Goal: Transaction & Acquisition: Register for event/course

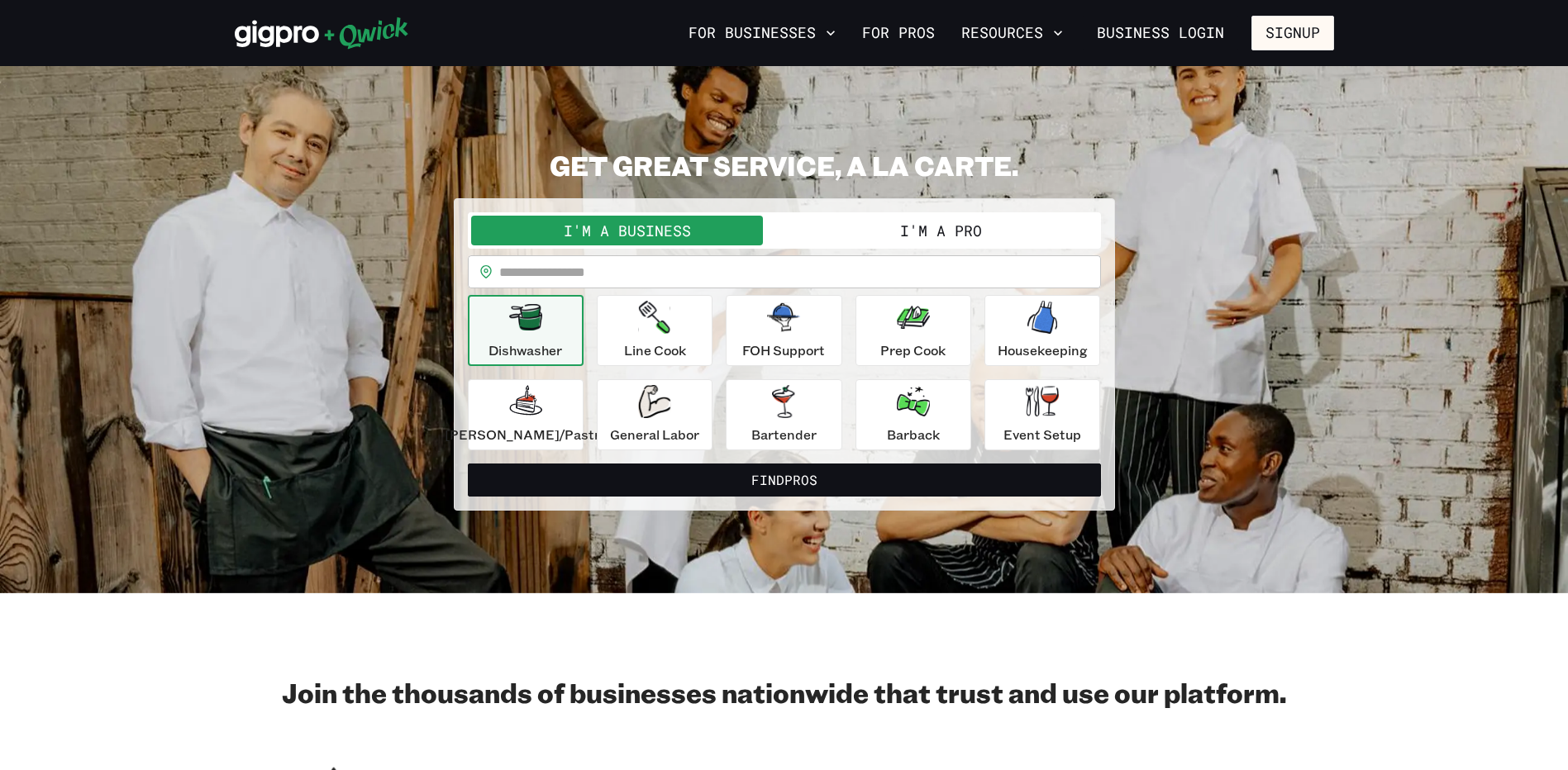
click at [951, 230] on button "I'm a Pro" at bounding box center [941, 230] width 313 height 30
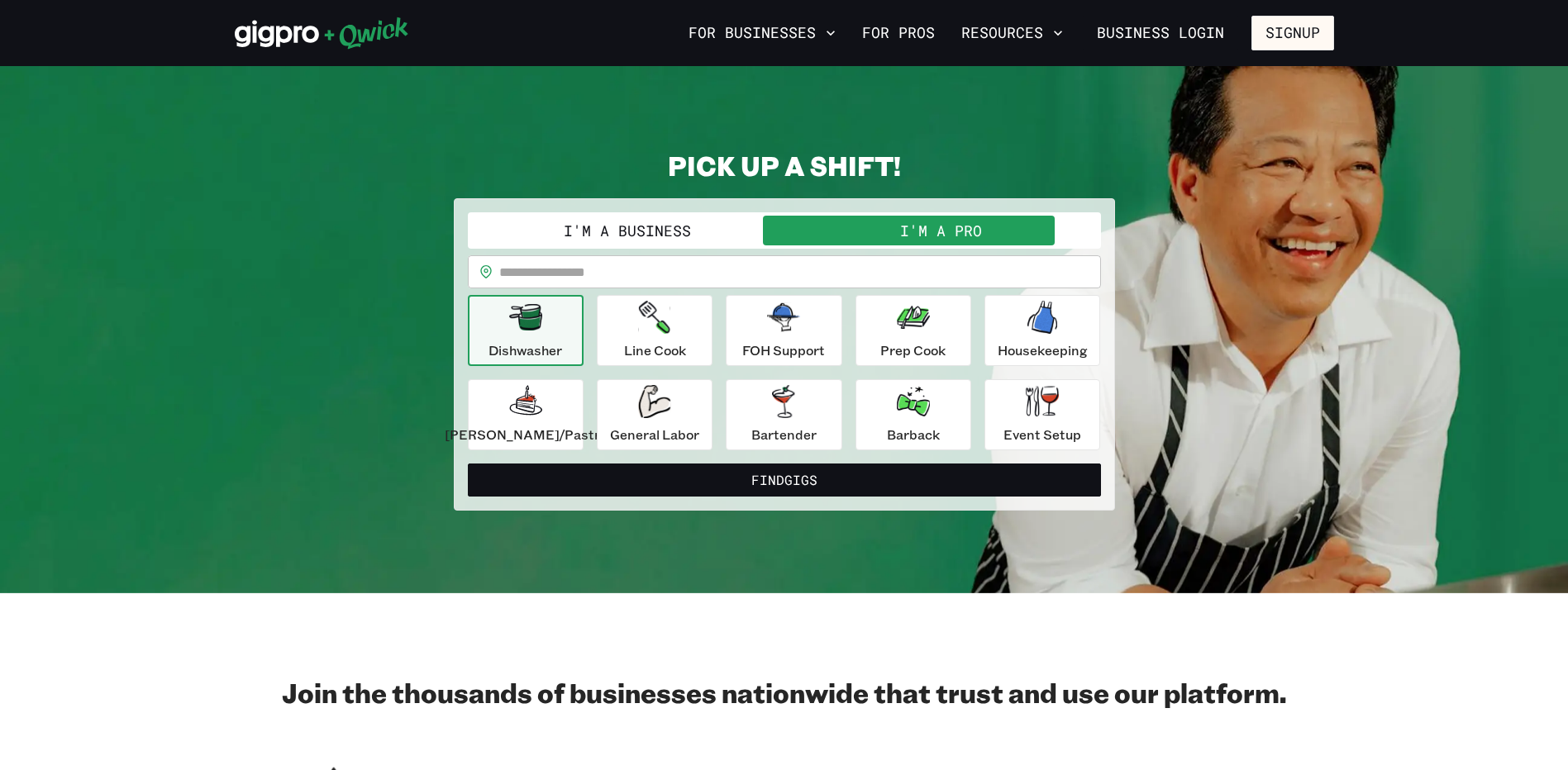
click at [651, 226] on button "I'm a Business" at bounding box center [627, 230] width 313 height 30
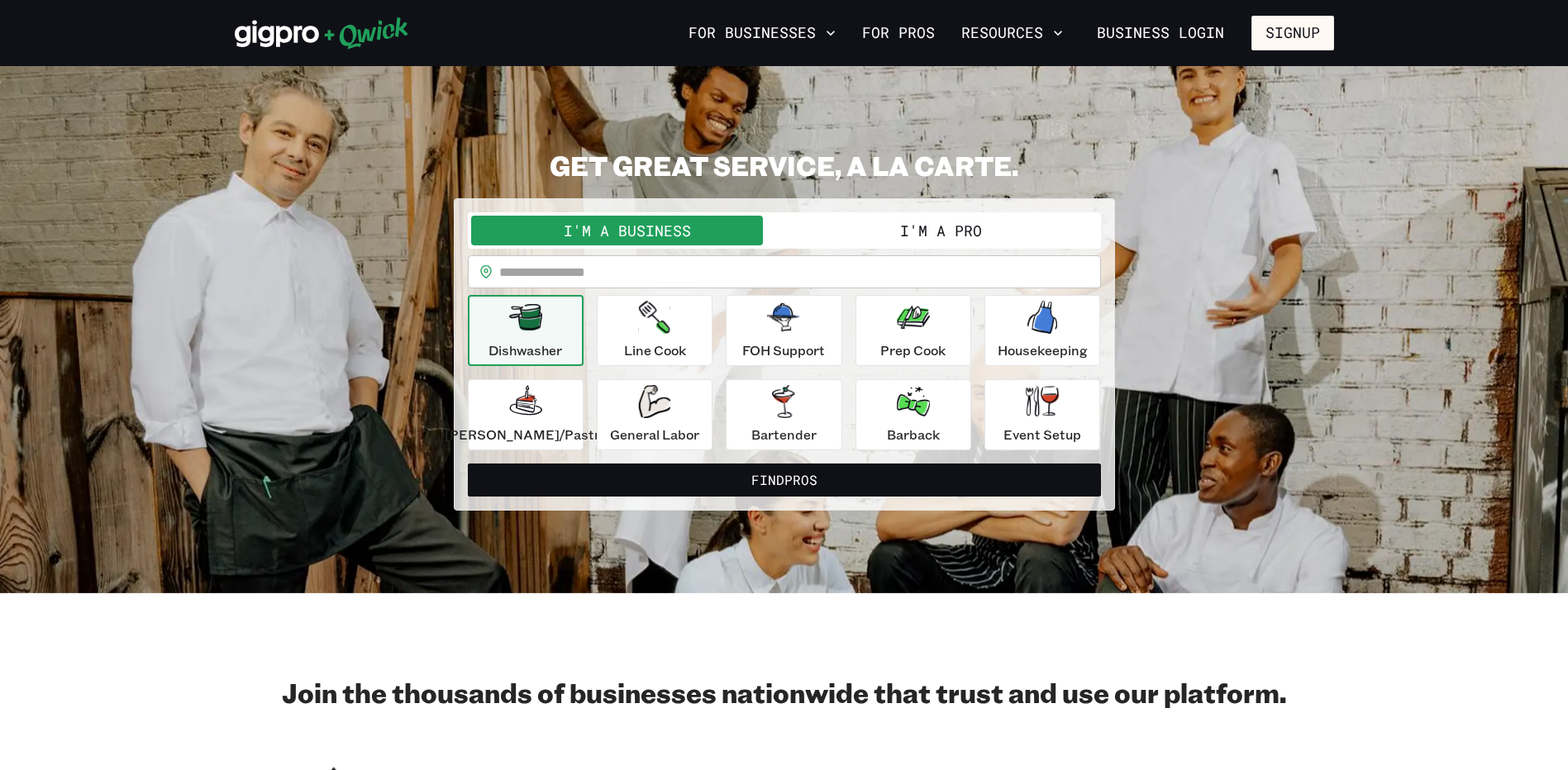
click at [883, 230] on button "I'm a Pro" at bounding box center [941, 230] width 313 height 30
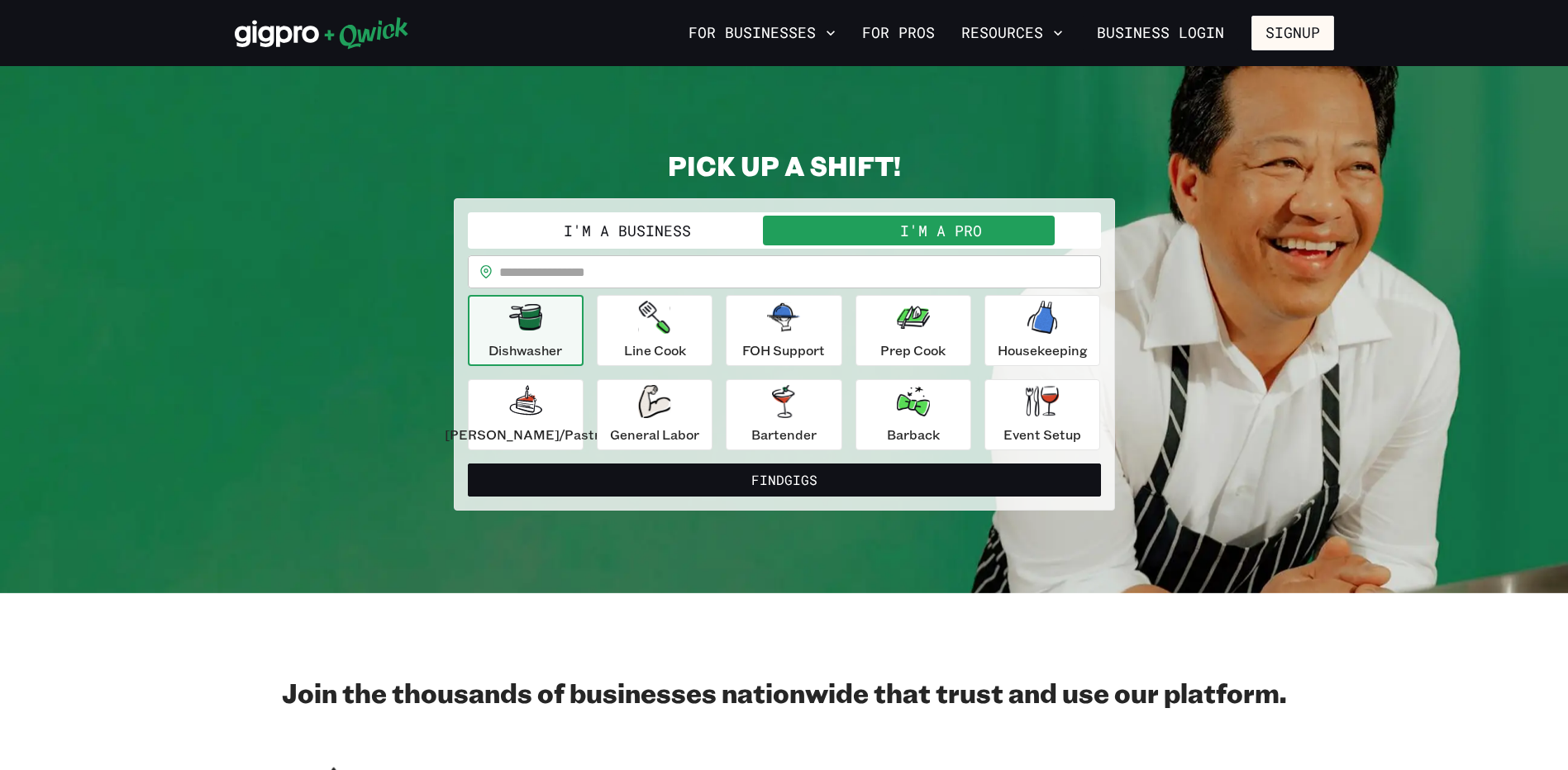
click at [681, 228] on button "I'm a Business" at bounding box center [627, 230] width 313 height 30
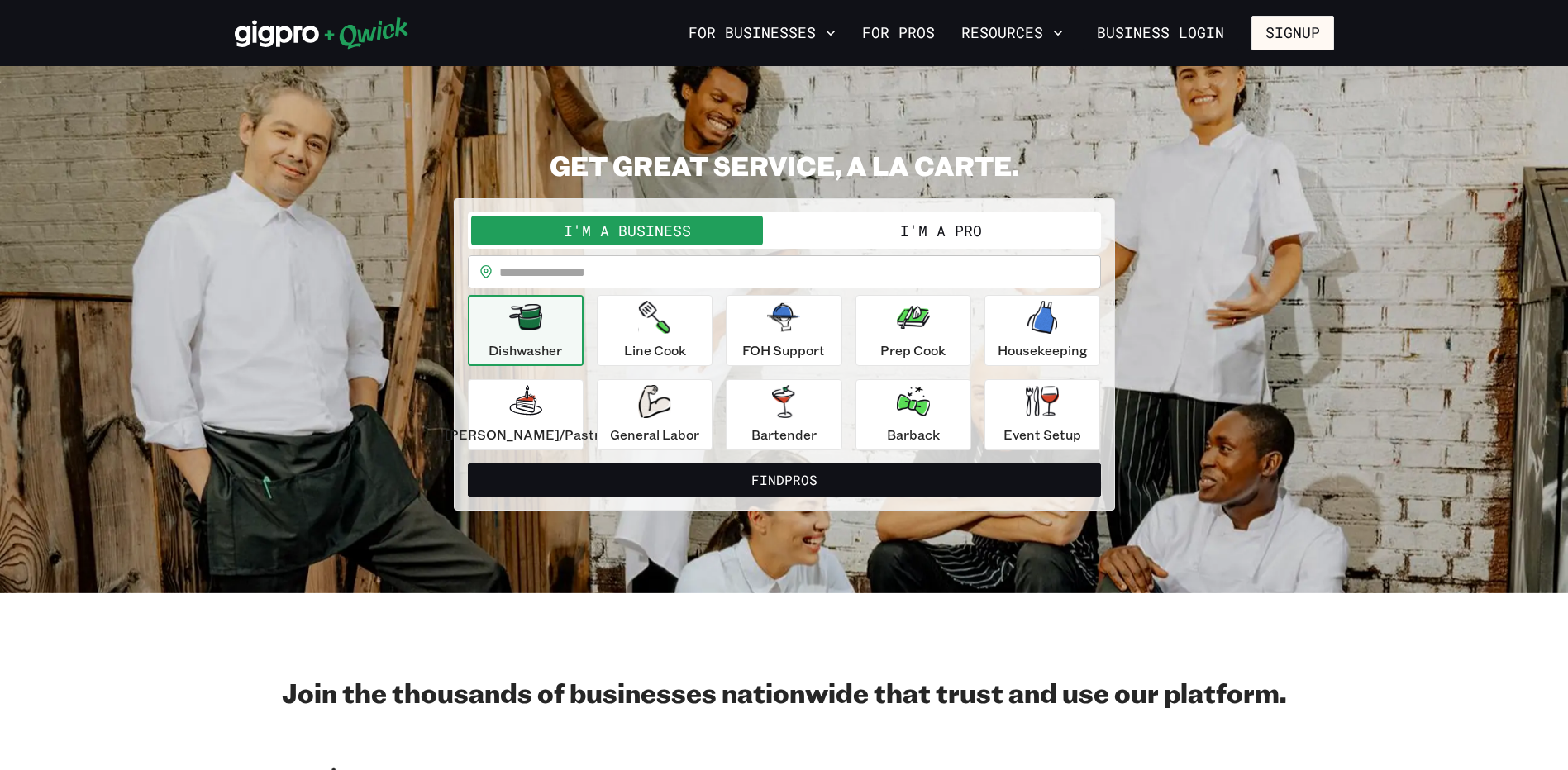
click at [981, 231] on button "I'm a Pro" at bounding box center [941, 230] width 313 height 30
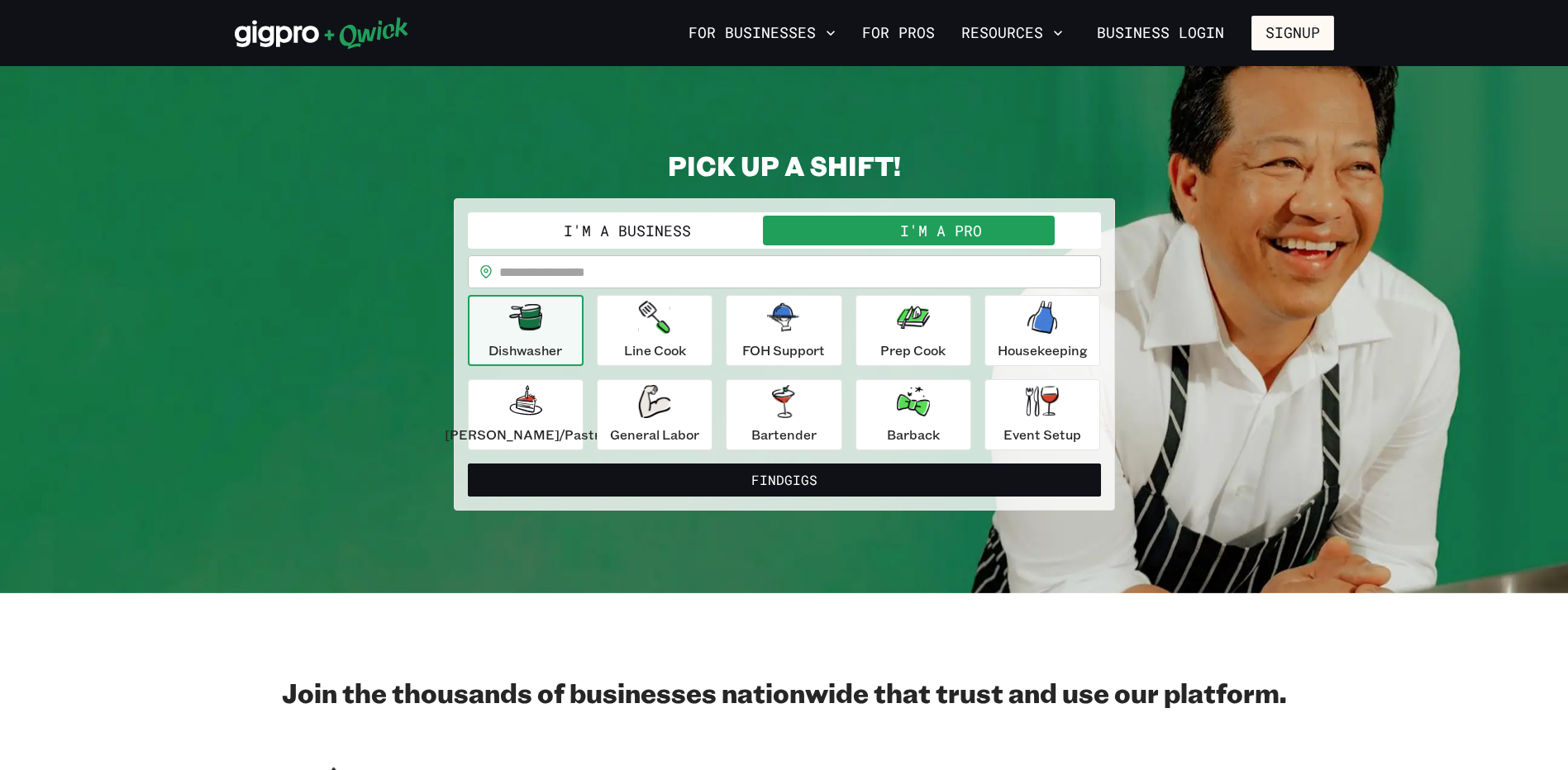
click at [678, 226] on button "I'm a Business" at bounding box center [627, 230] width 313 height 30
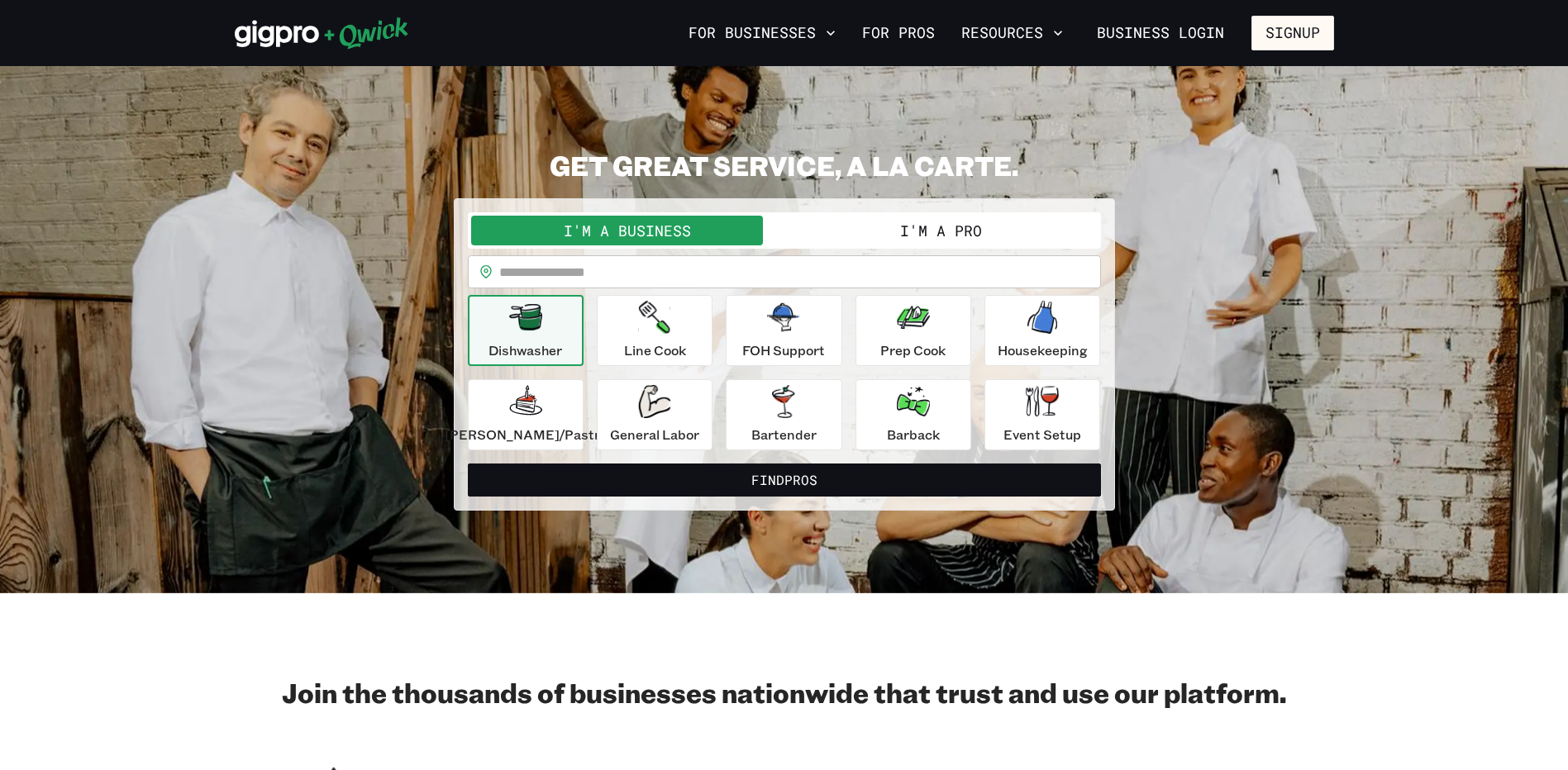
click at [894, 225] on button "I'm a Pro" at bounding box center [941, 230] width 313 height 30
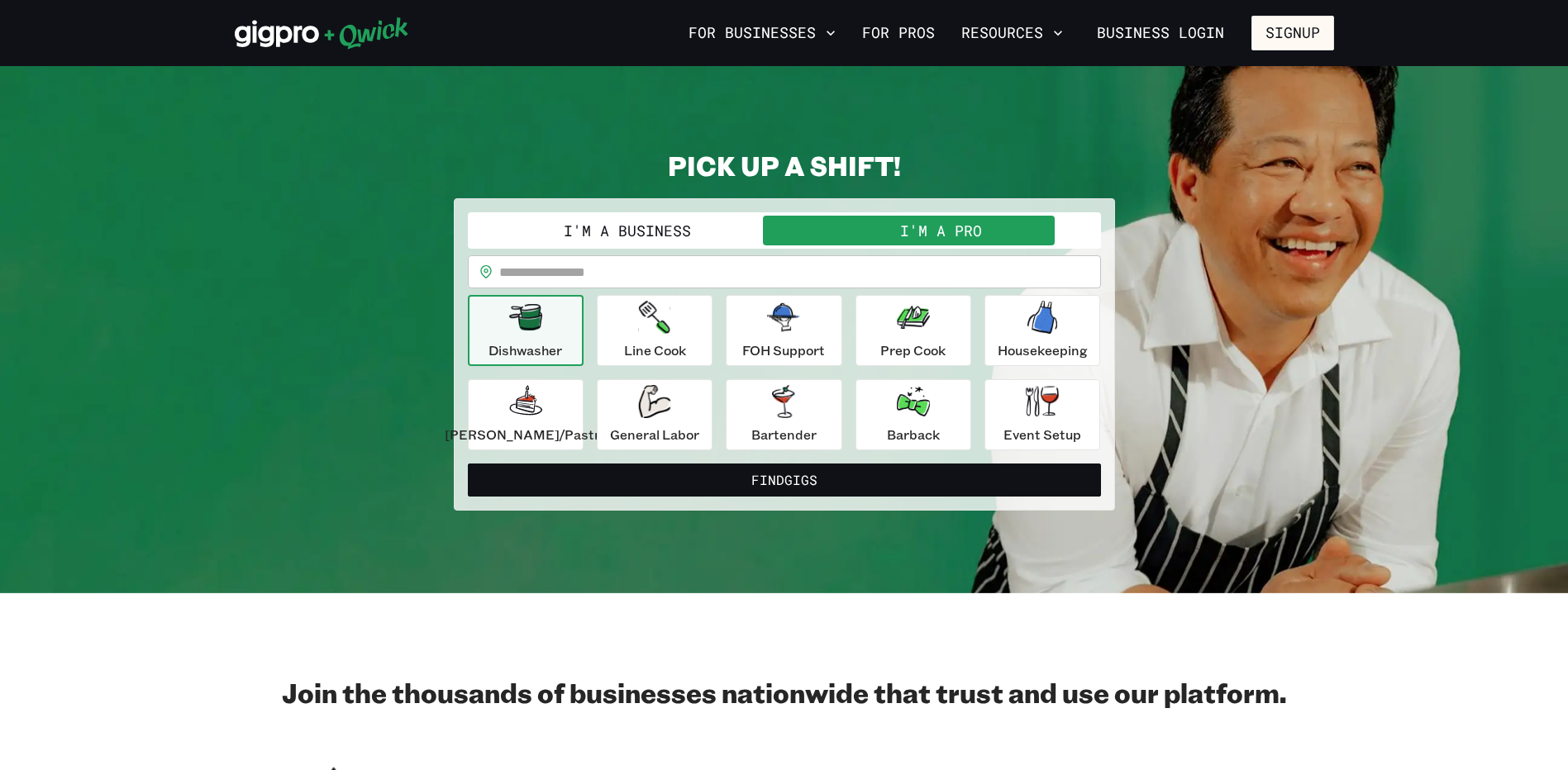
click at [655, 211] on div "**********" at bounding box center [784, 354] width 661 height 312
click at [709, 231] on button "I'm a Business" at bounding box center [627, 230] width 313 height 30
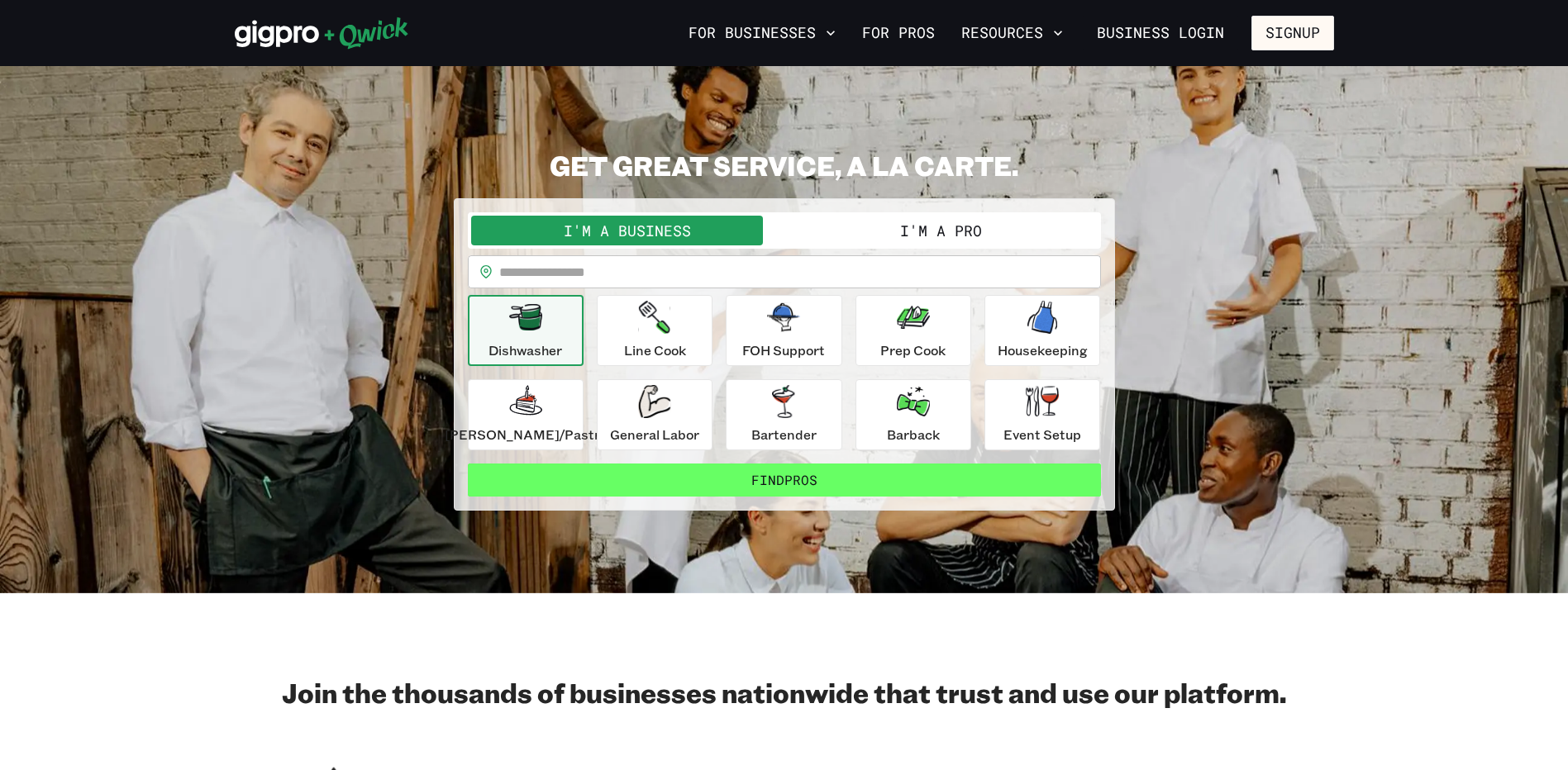
click at [821, 491] on button "Find Pros" at bounding box center [784, 480] width 633 height 33
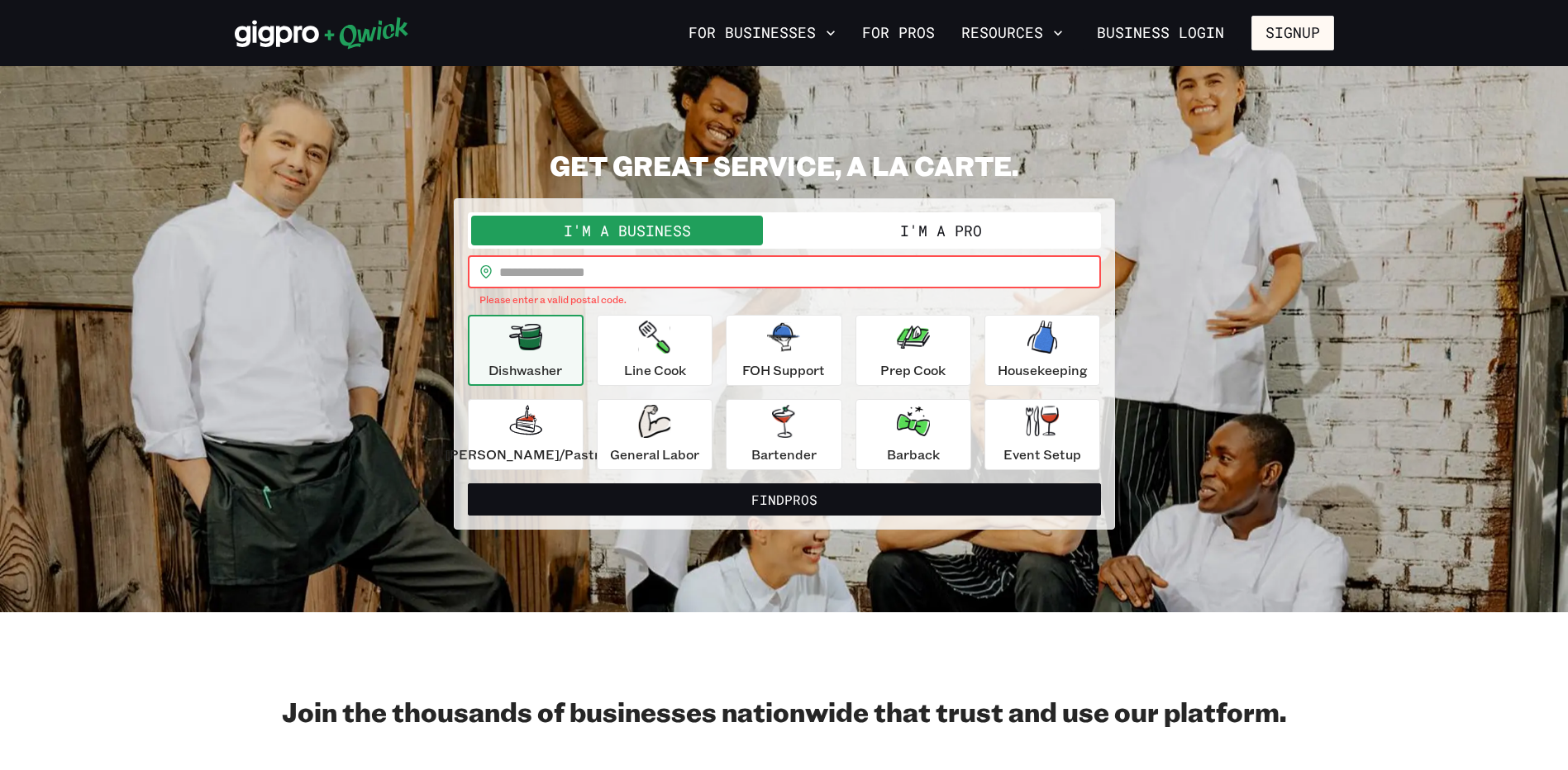
click at [665, 278] on input "text" at bounding box center [800, 272] width 602 height 33
click at [896, 235] on button "I'm a Pro" at bounding box center [941, 230] width 313 height 30
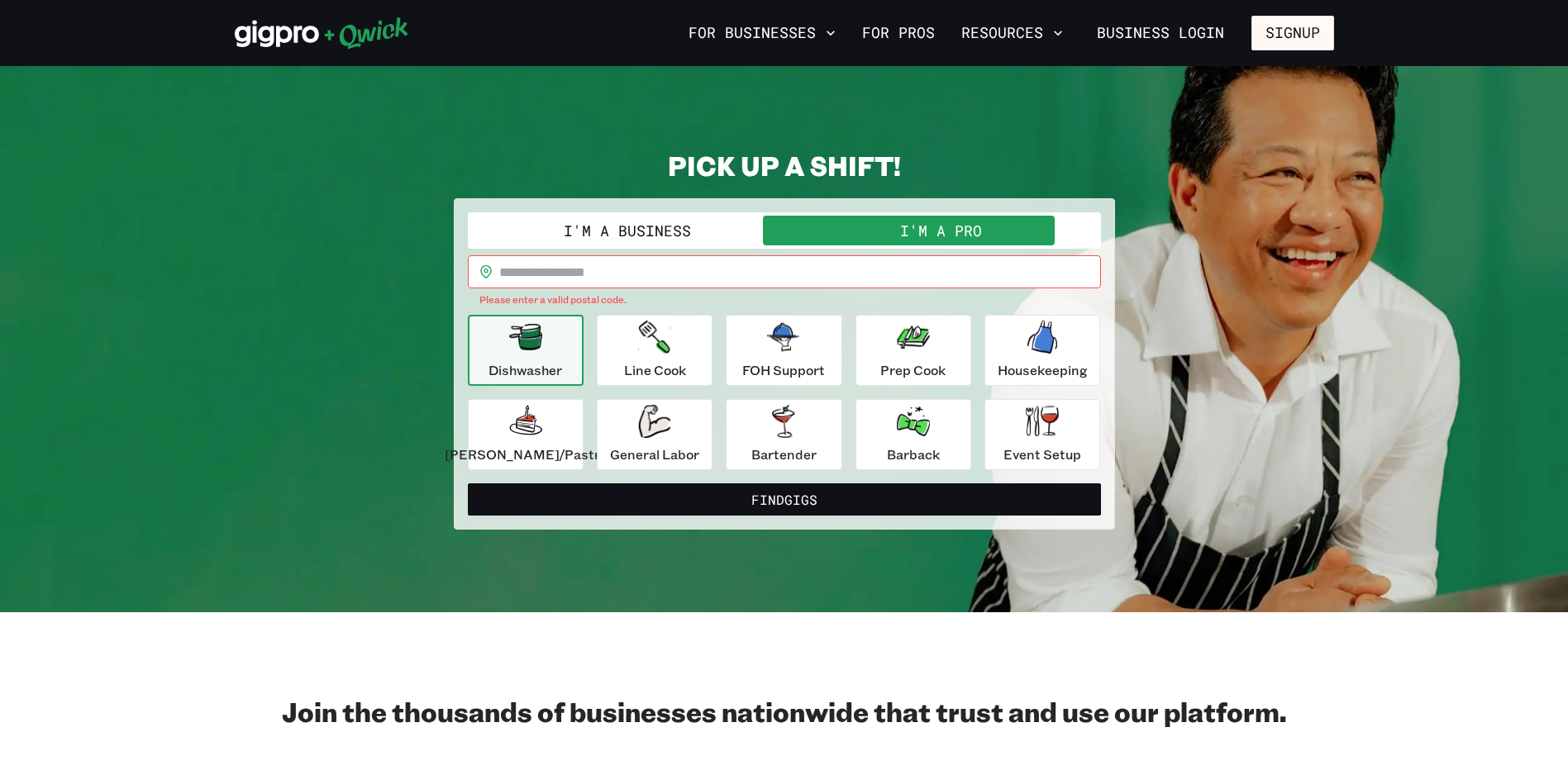
click at [675, 231] on button "I'm a Business" at bounding box center [627, 230] width 313 height 30
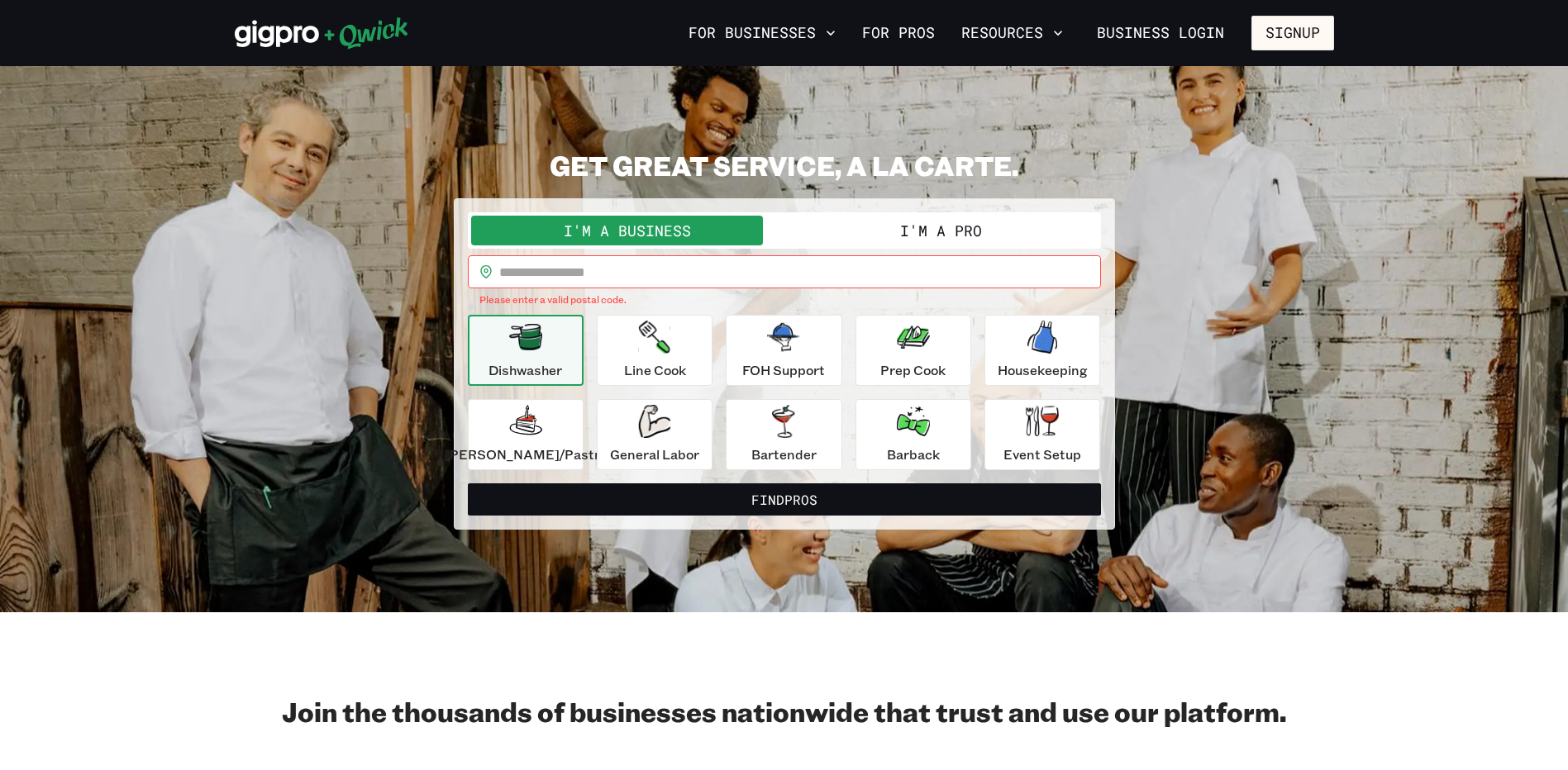
click at [859, 232] on button "I'm a Pro" at bounding box center [941, 230] width 313 height 30
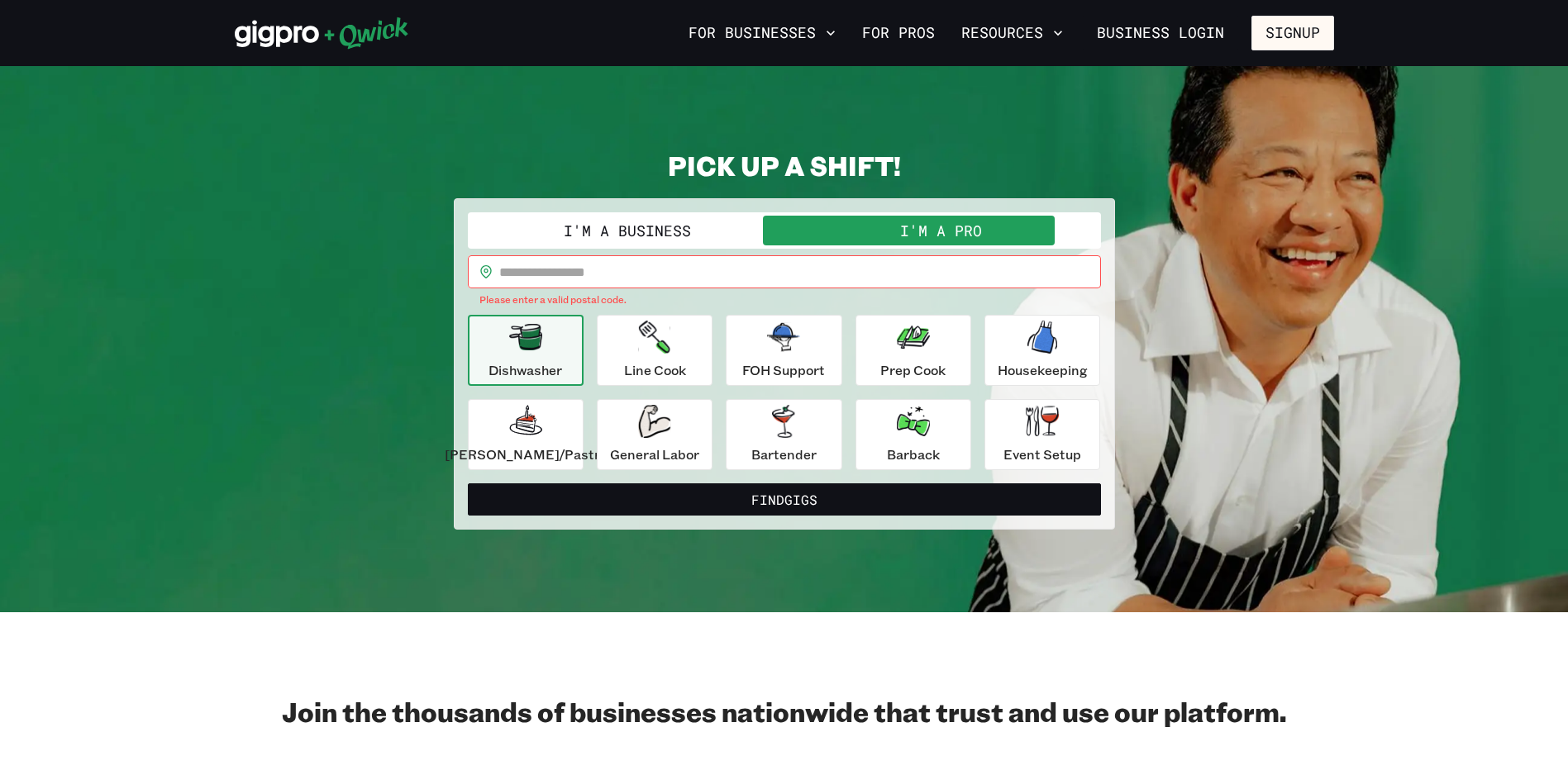
click at [729, 228] on button "I'm a Business" at bounding box center [627, 230] width 313 height 30
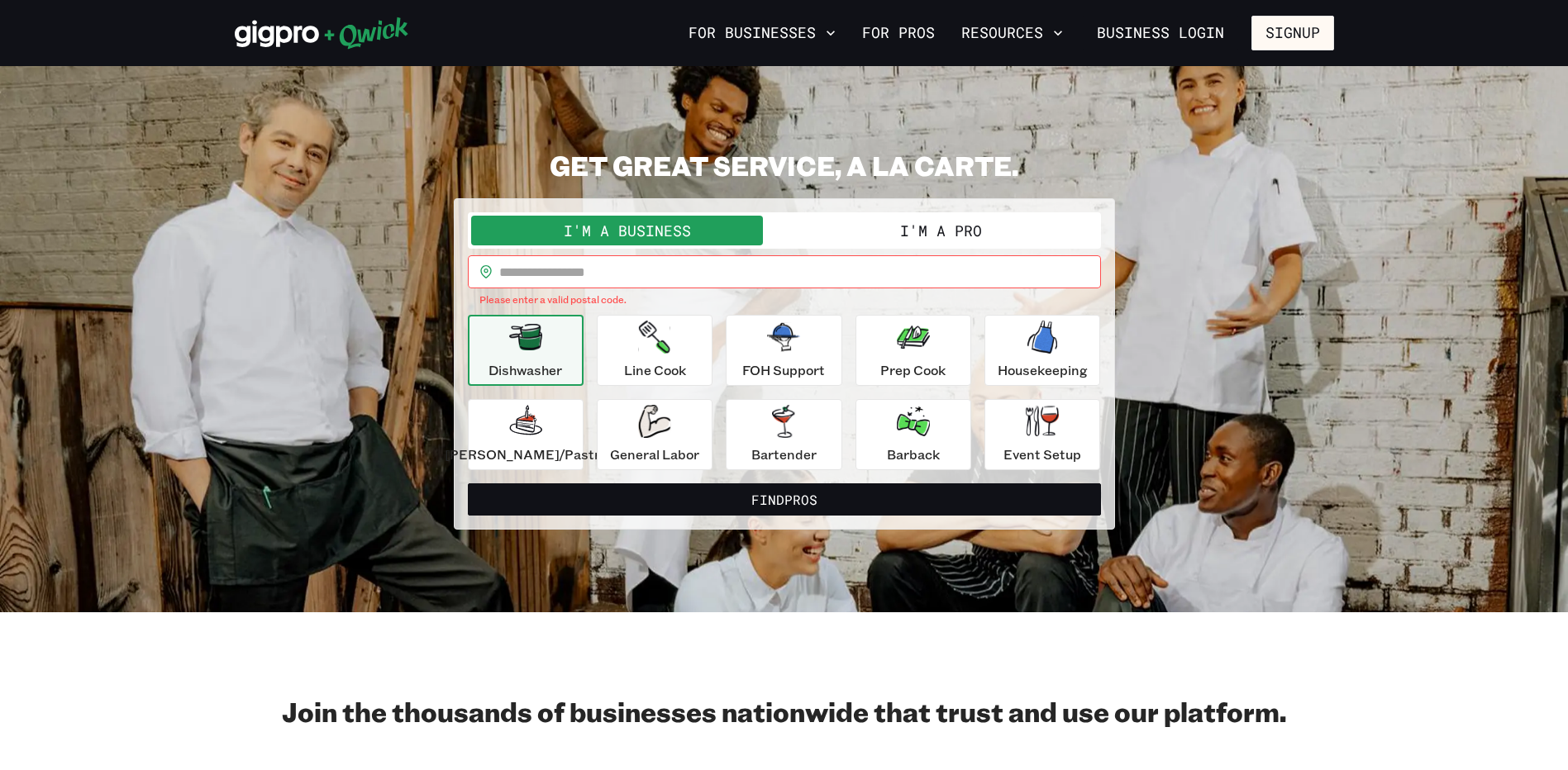
click at [941, 239] on button "I'm a Pro" at bounding box center [941, 230] width 313 height 30
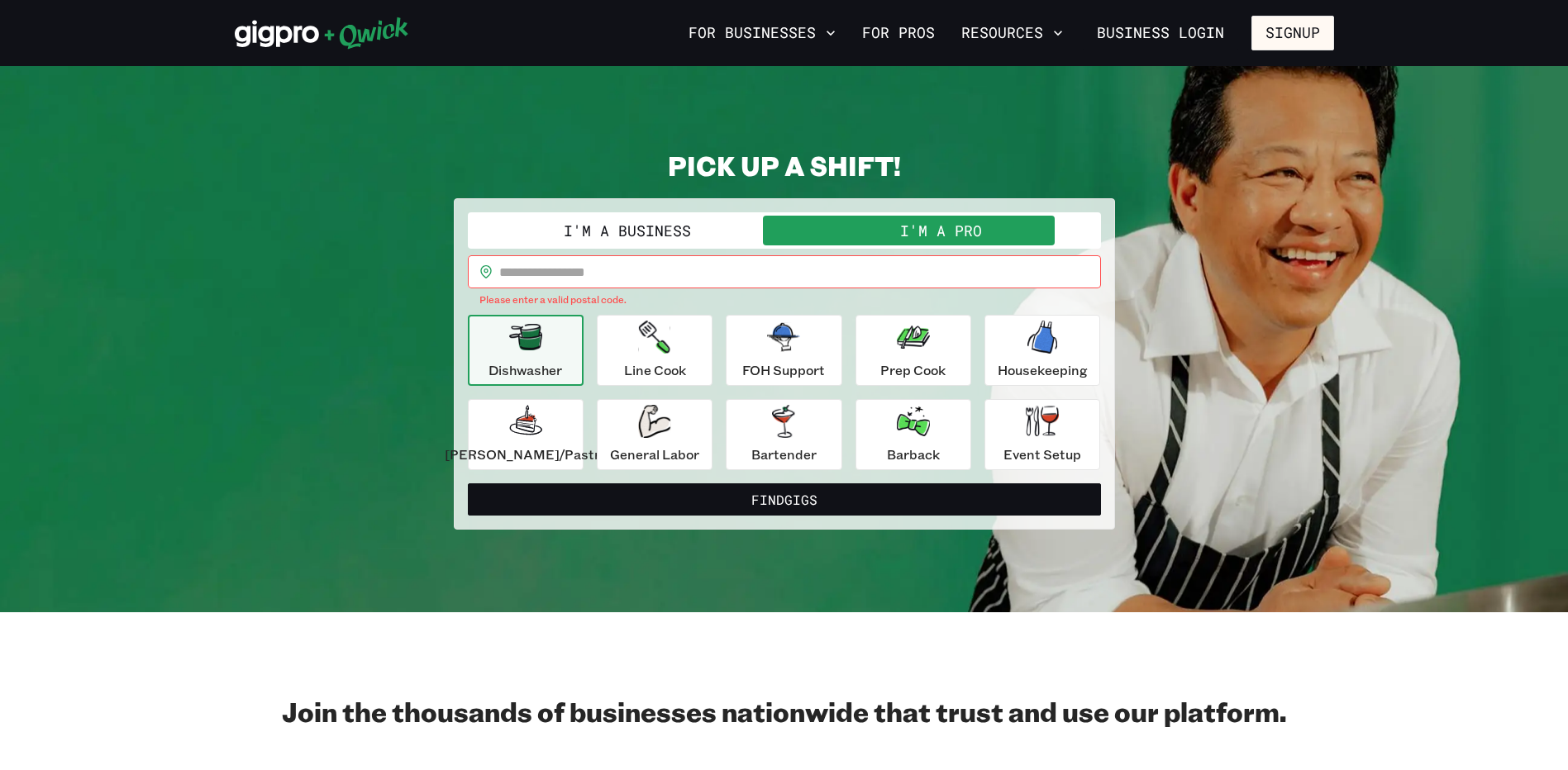
click at [709, 231] on button "I'm a Business" at bounding box center [627, 230] width 313 height 30
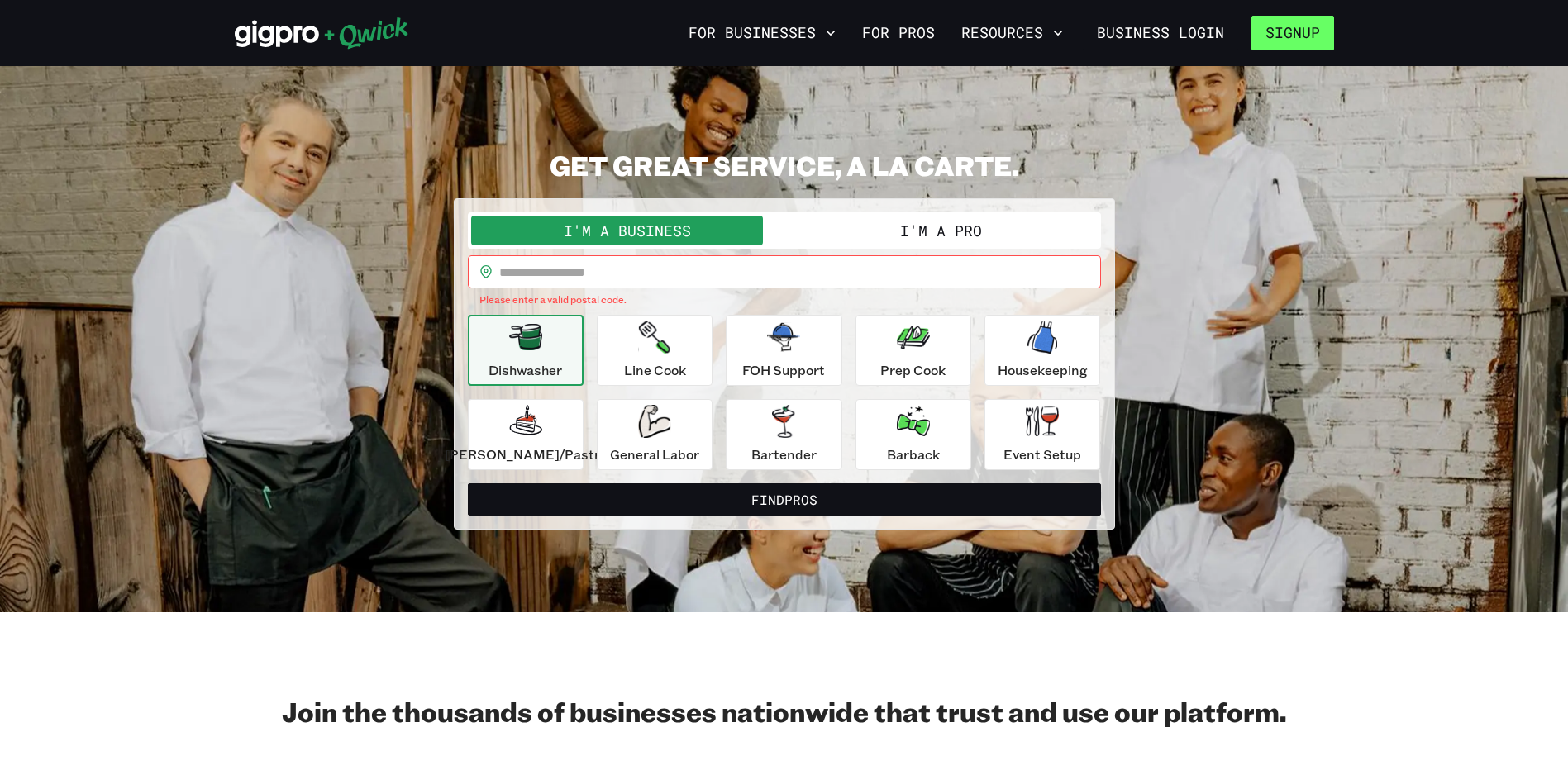
click at [1303, 24] on button "Signup" at bounding box center [1292, 33] width 83 height 35
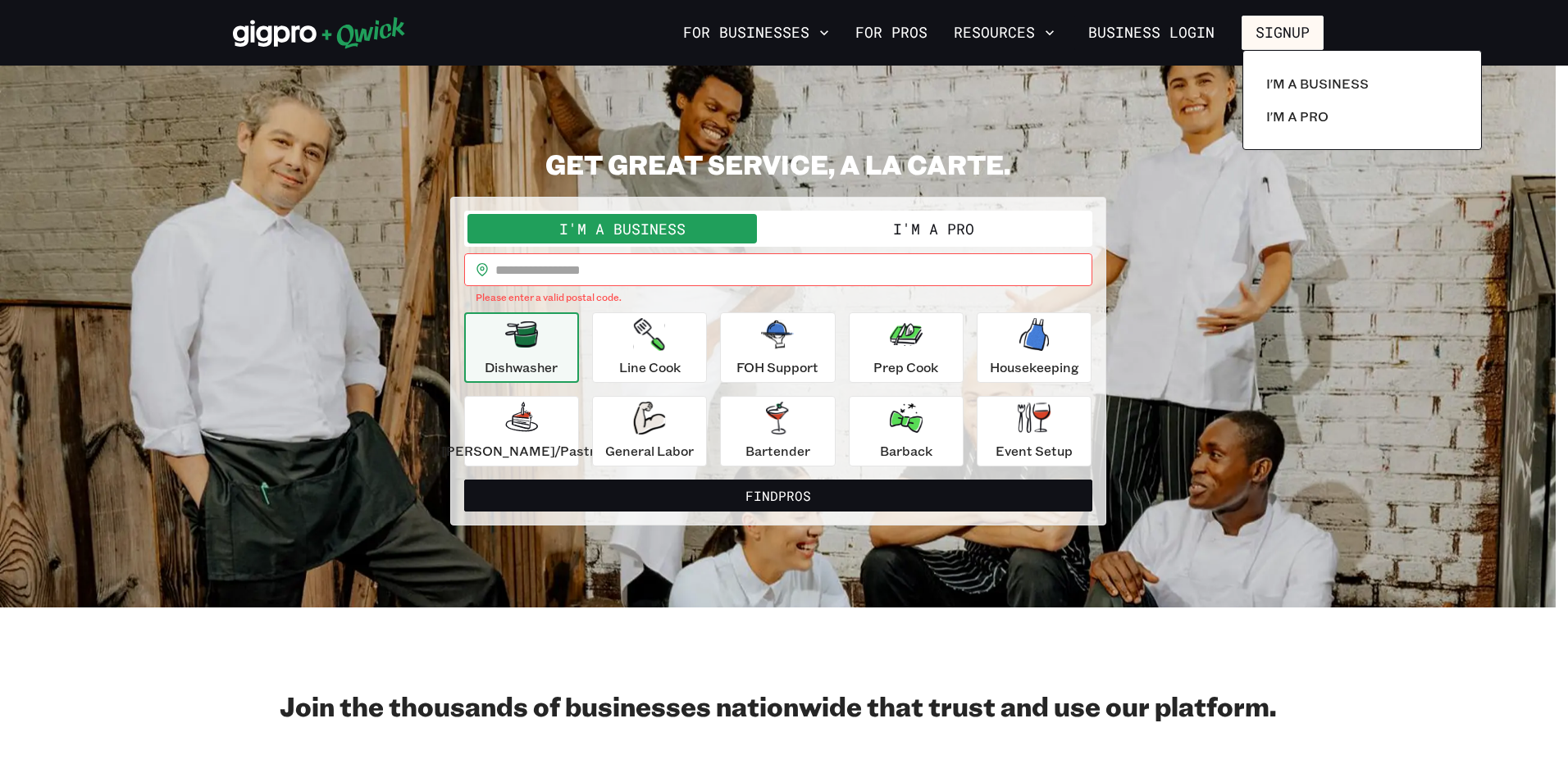
click at [958, 93] on div at bounding box center [784, 382] width 1568 height 764
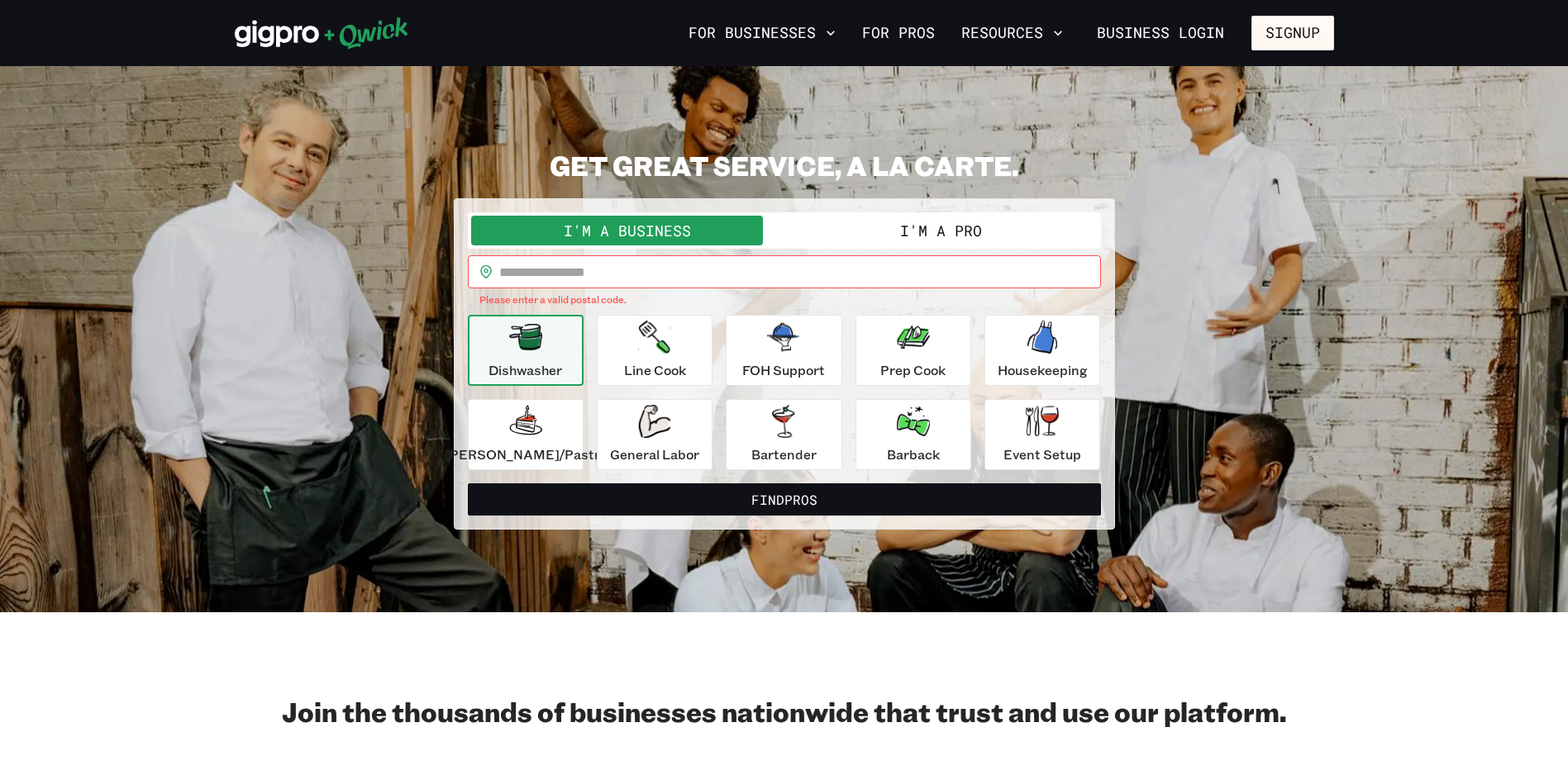
click at [891, 225] on button "I'm a Pro" at bounding box center [941, 230] width 313 height 30
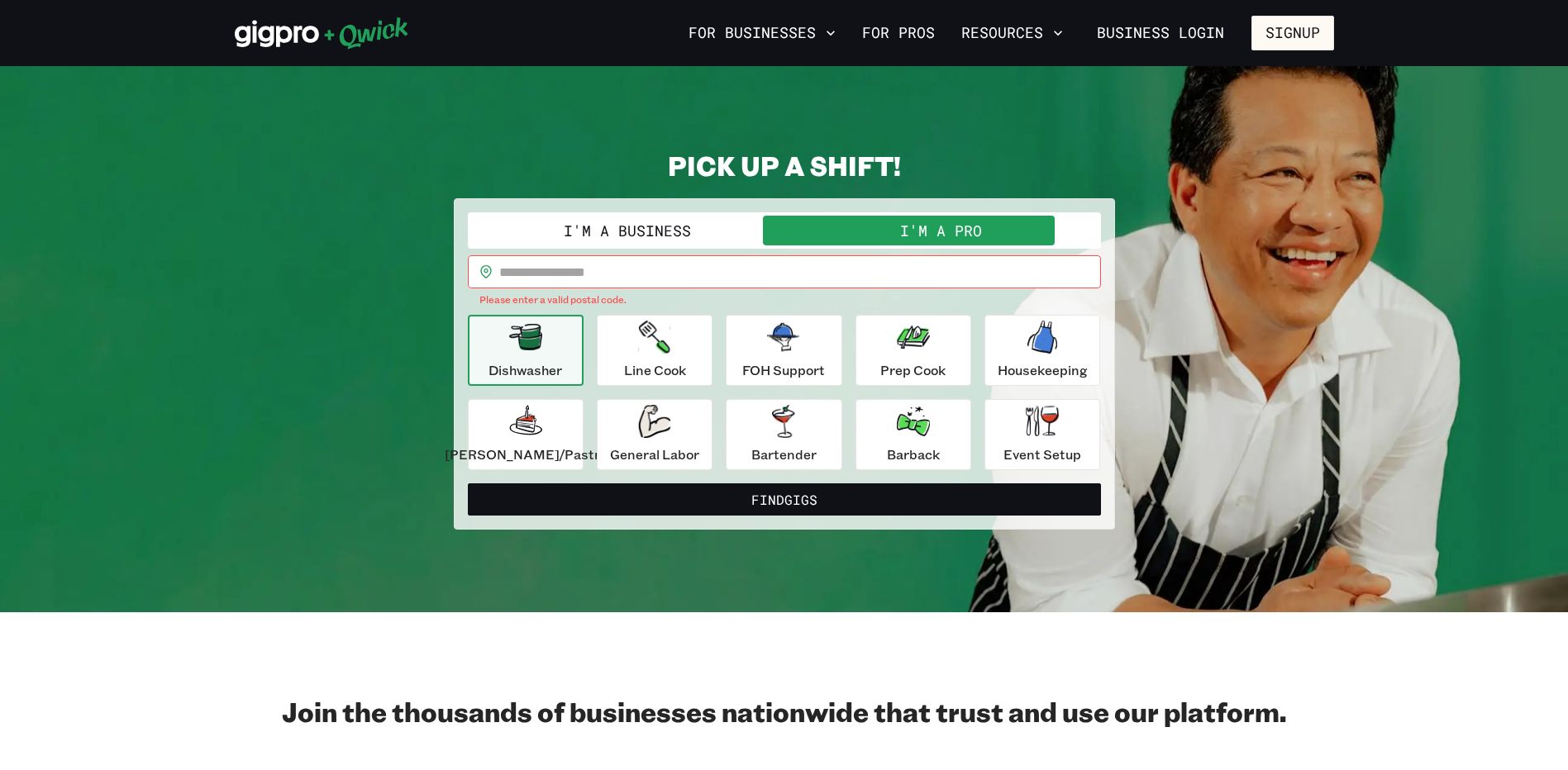
click at [683, 222] on button "I'm a Business" at bounding box center [627, 230] width 313 height 30
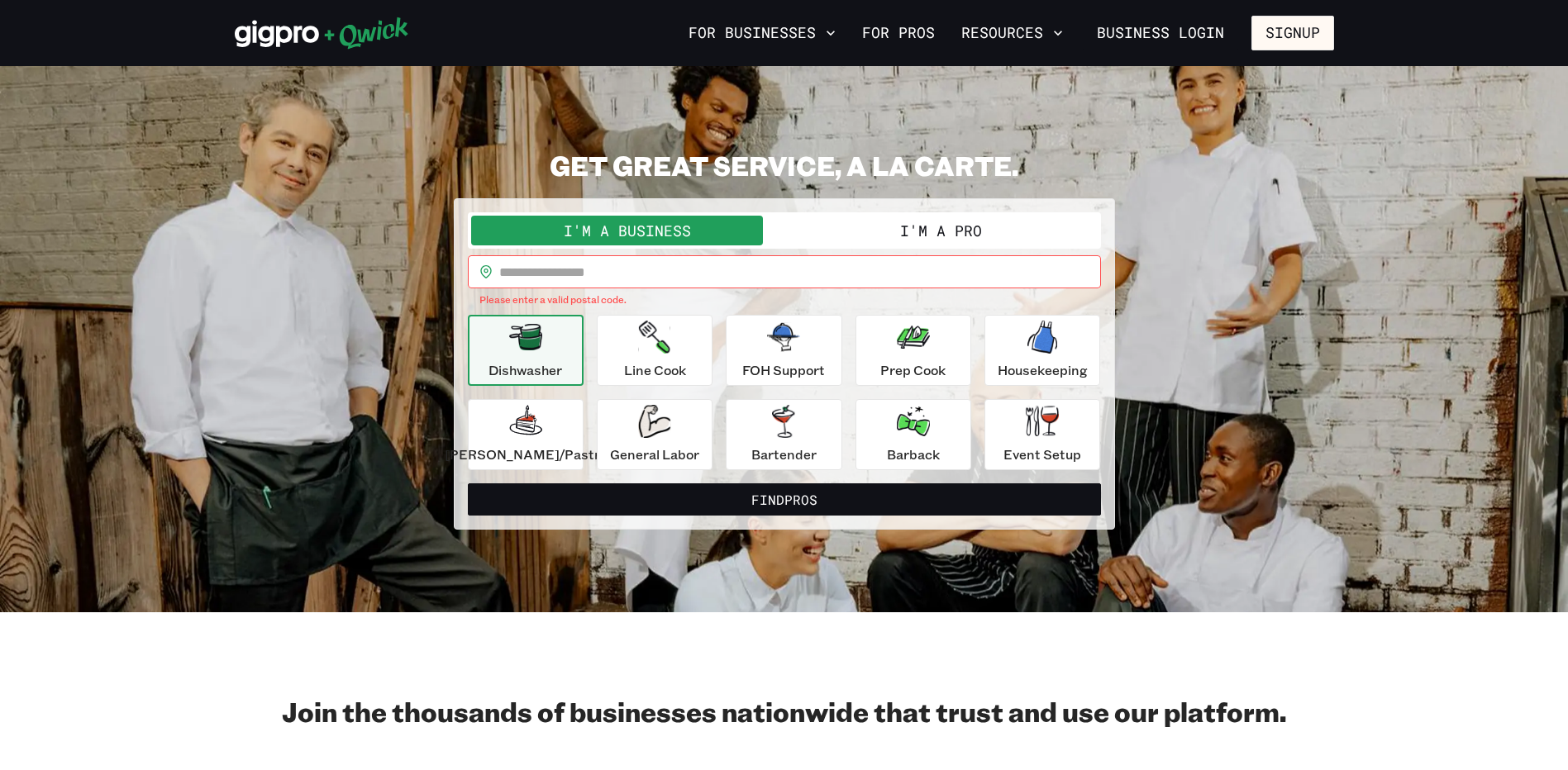
click at [895, 239] on button "I'm a Pro" at bounding box center [941, 230] width 313 height 30
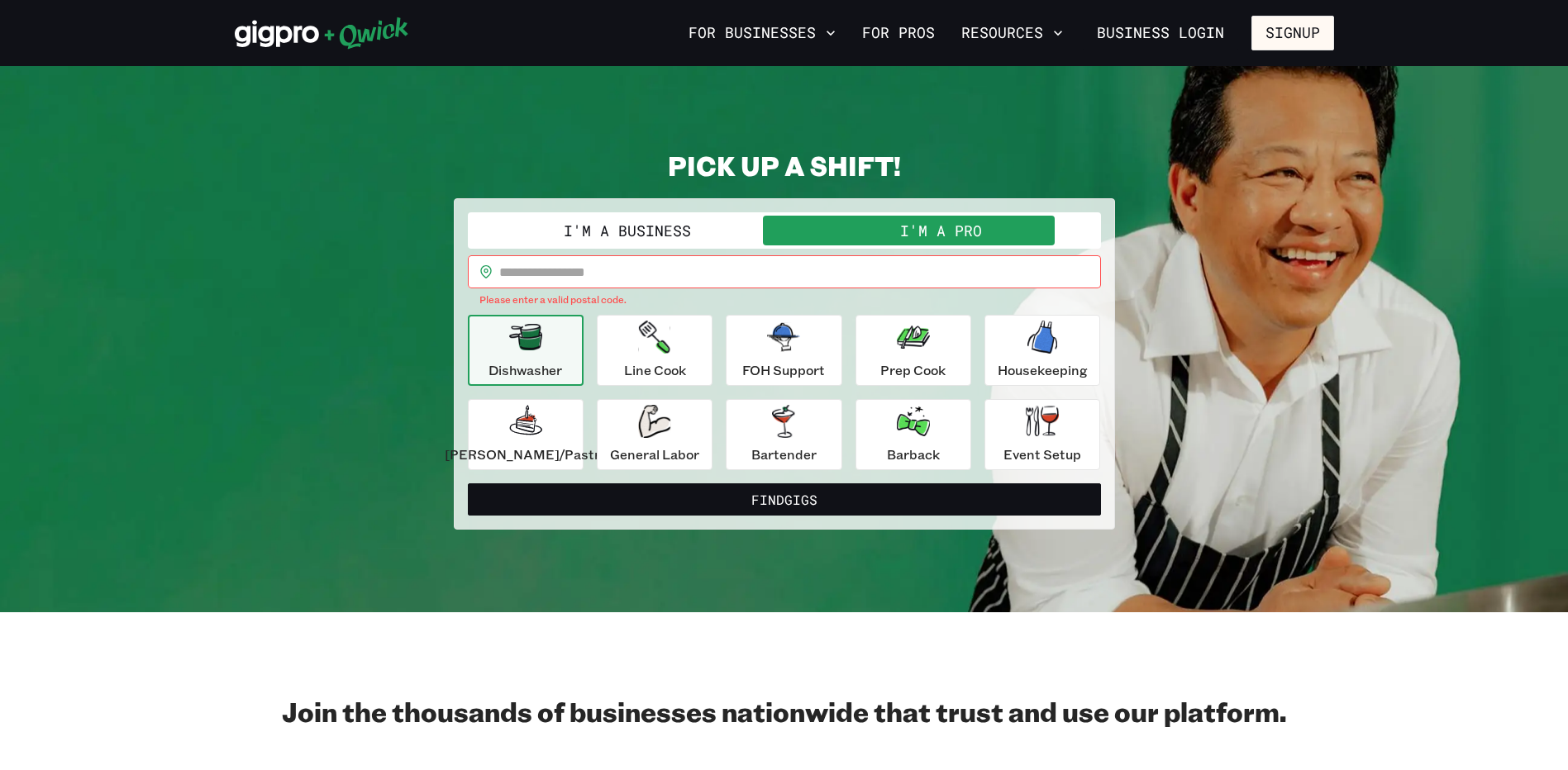
click at [658, 217] on button "I'm a Business" at bounding box center [627, 230] width 313 height 30
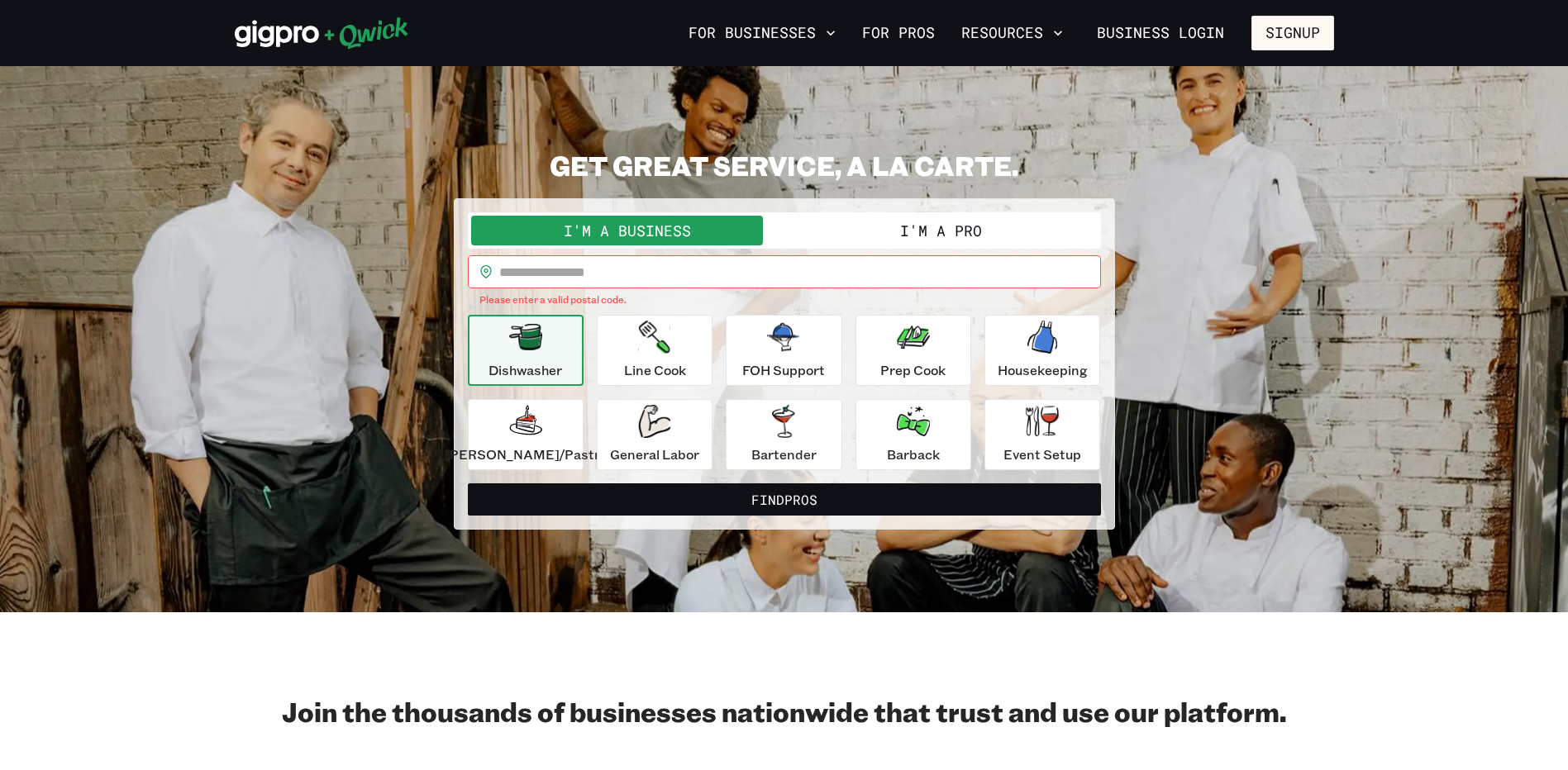
click at [849, 228] on button "I'm a Pro" at bounding box center [941, 230] width 313 height 30
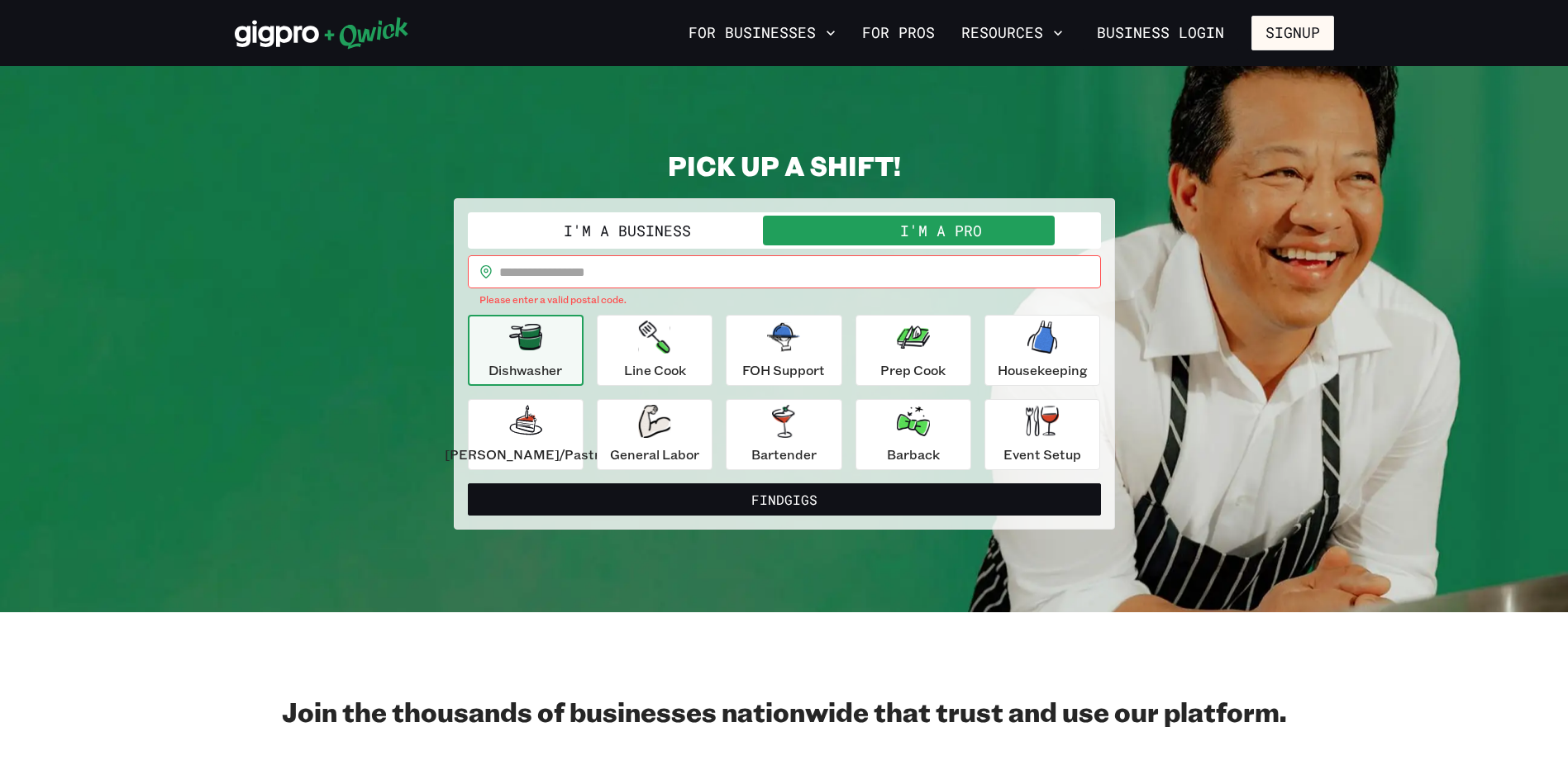
click at [726, 227] on button "I'm a Business" at bounding box center [627, 230] width 313 height 30
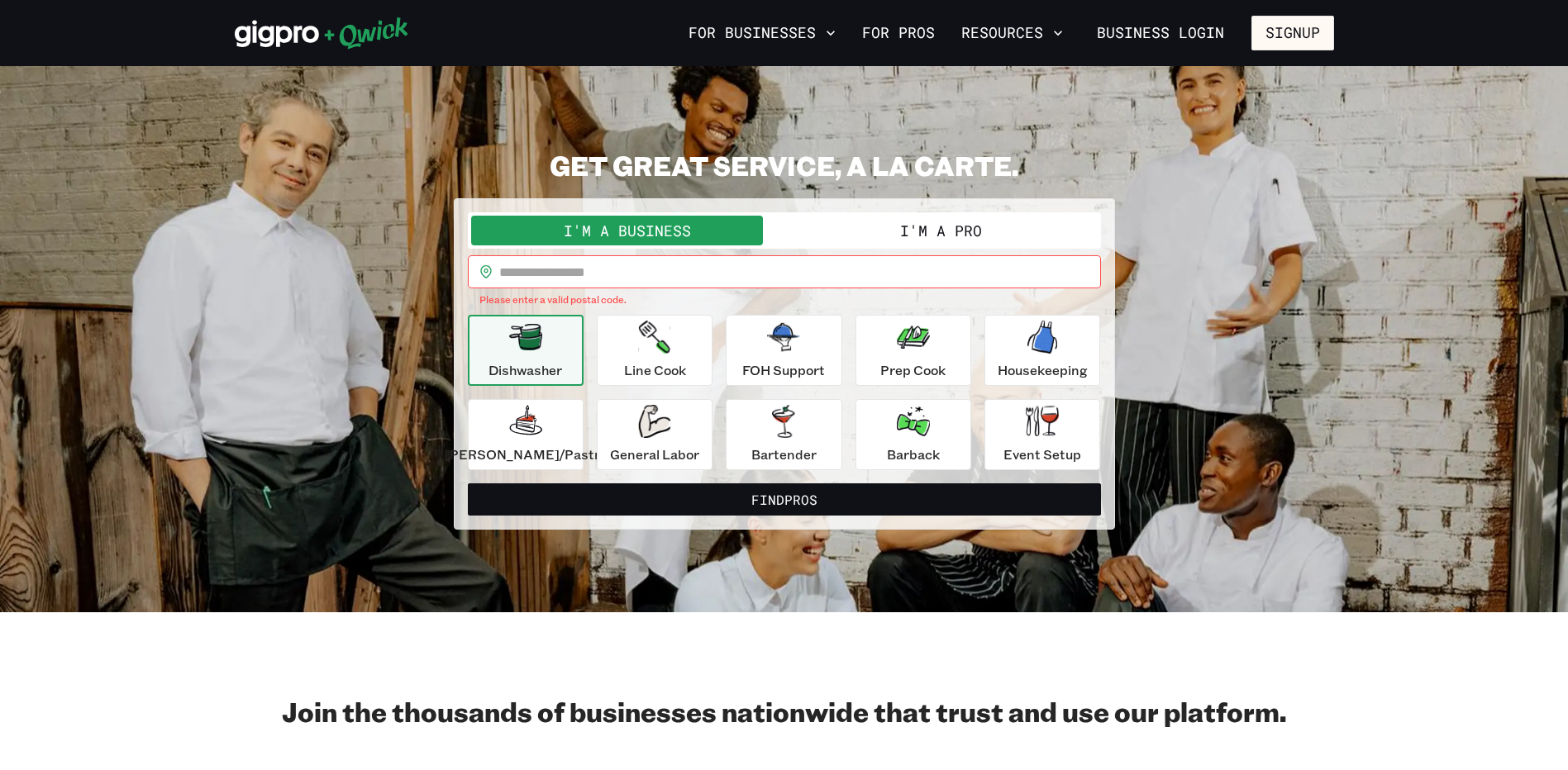
click at [862, 227] on button "I'm a Pro" at bounding box center [941, 230] width 313 height 30
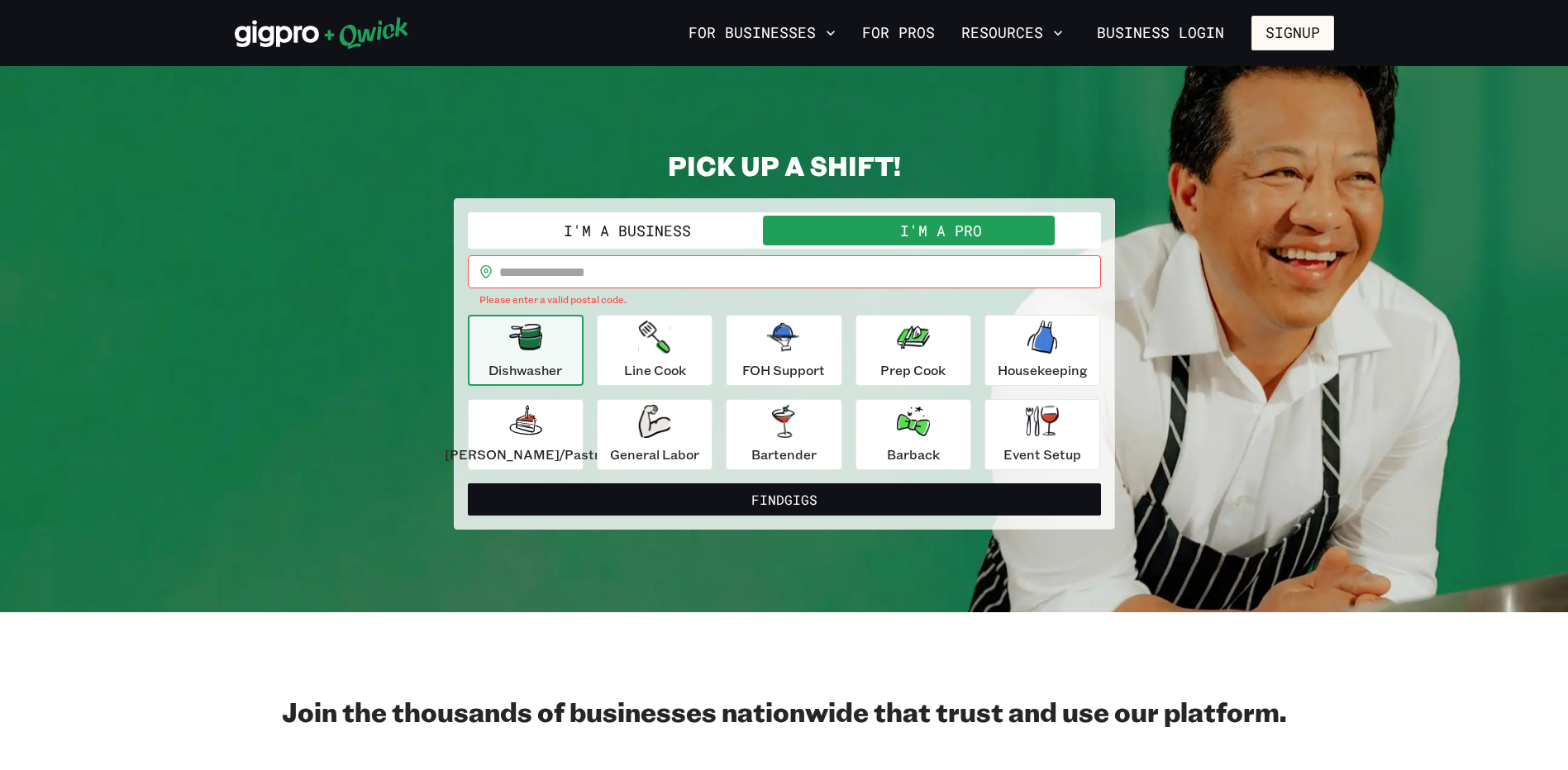
click at [626, 233] on button "I'm a Business" at bounding box center [627, 230] width 313 height 30
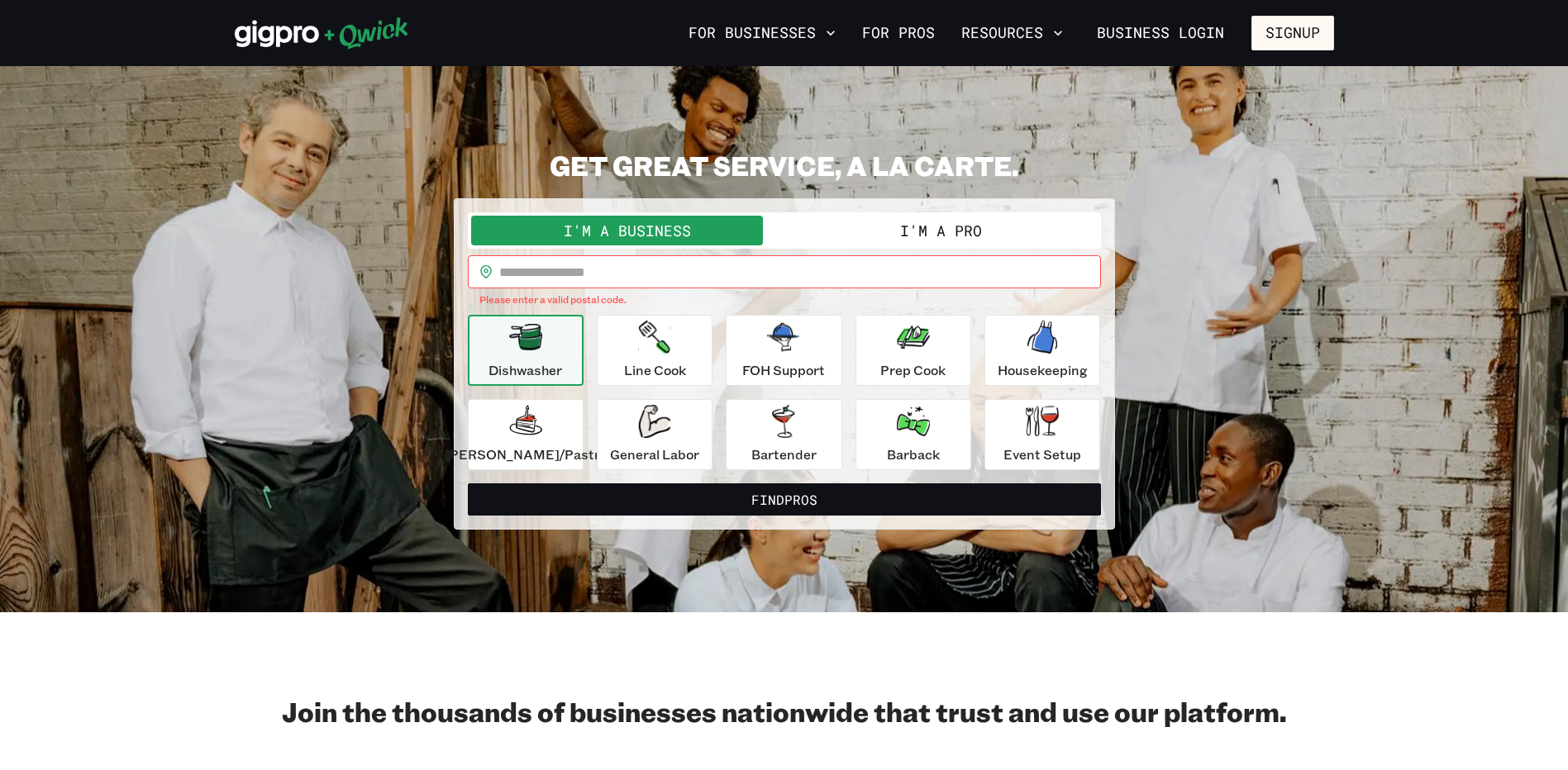
click at [887, 235] on button "I'm a Pro" at bounding box center [941, 230] width 313 height 30
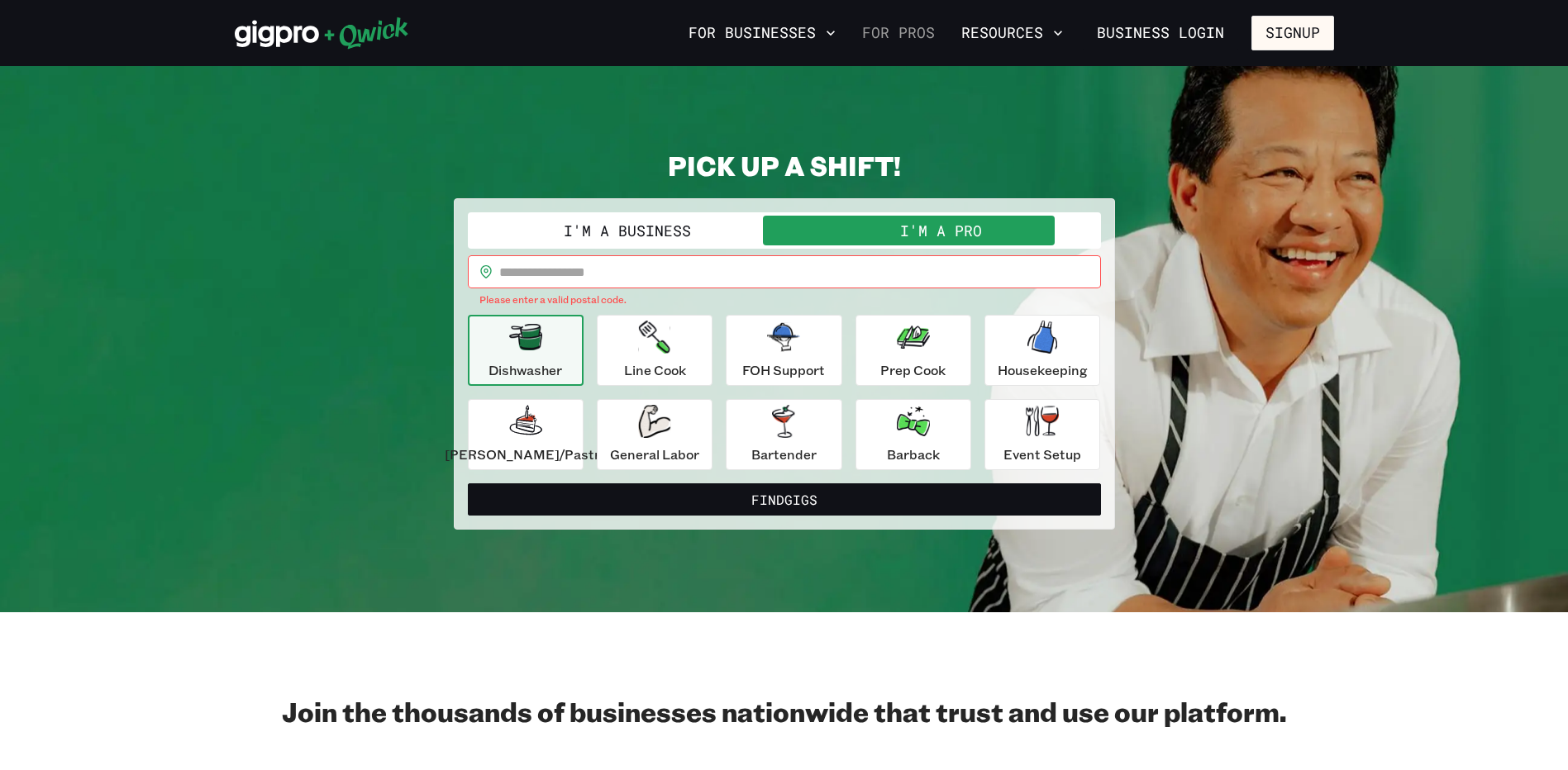
click at [896, 40] on link "For Pros" at bounding box center [898, 33] width 86 height 28
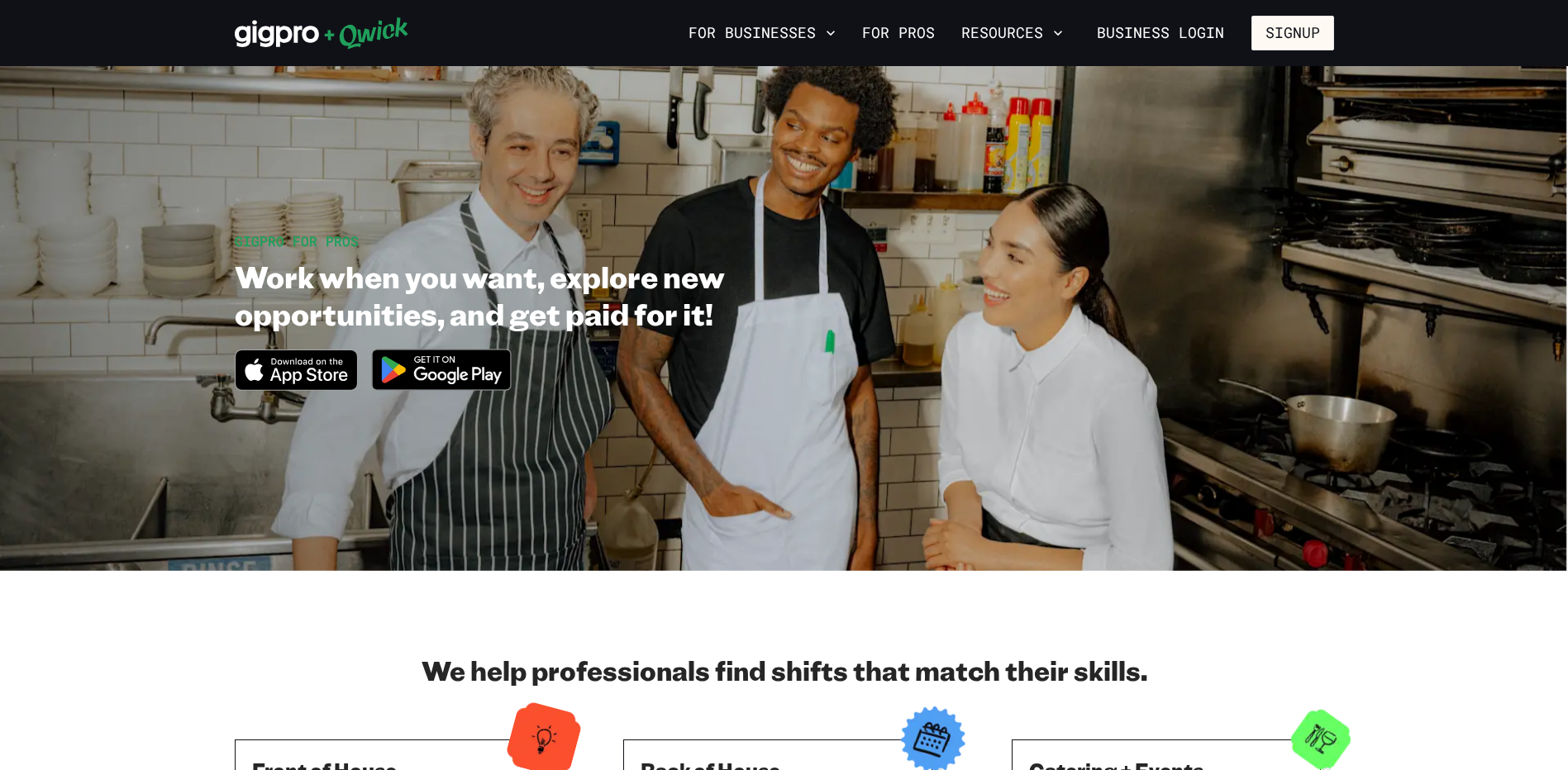
click at [301, 44] on icon at bounding box center [322, 33] width 174 height 33
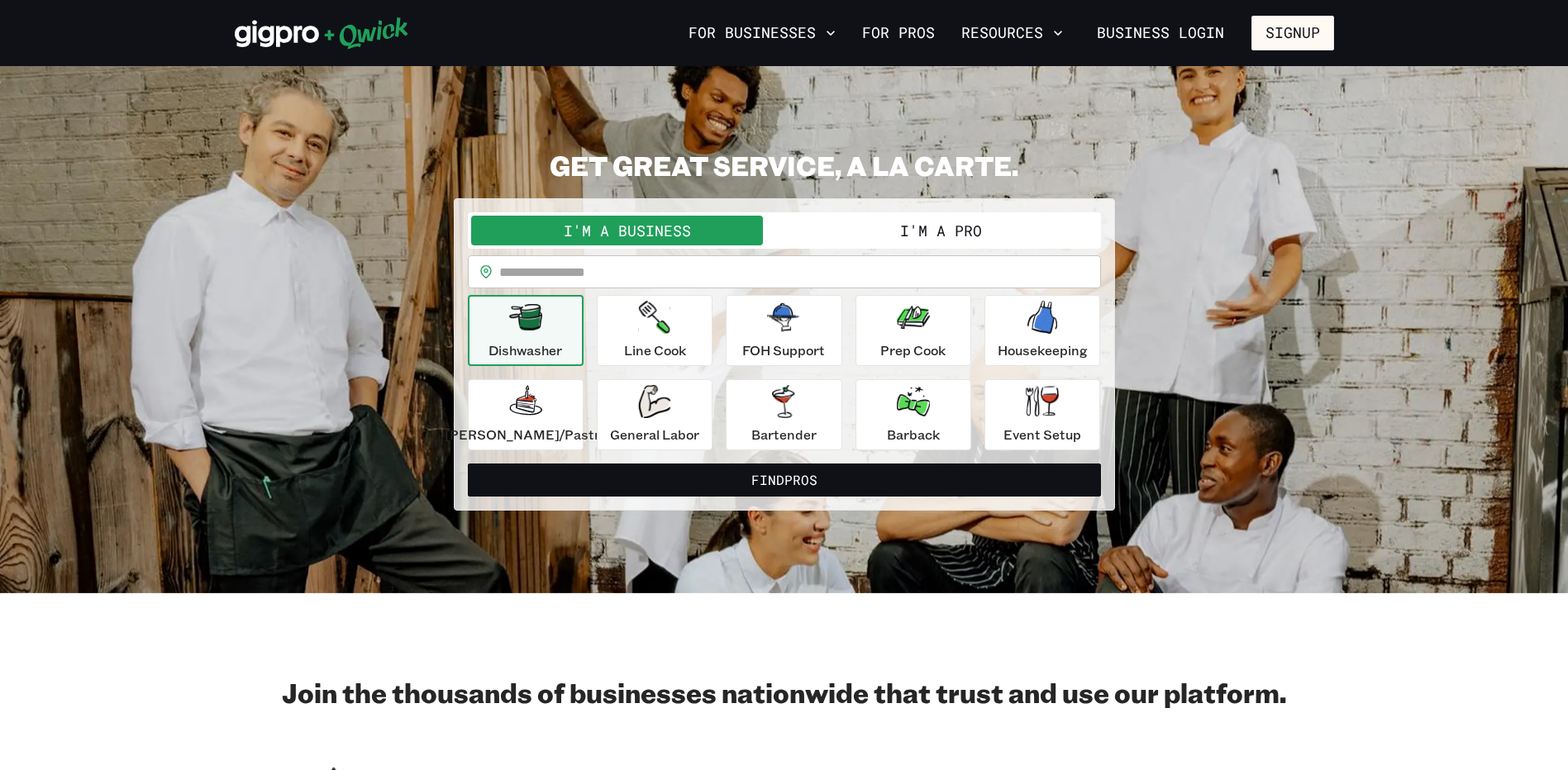
click at [921, 234] on button "I'm a Pro" at bounding box center [941, 230] width 313 height 30
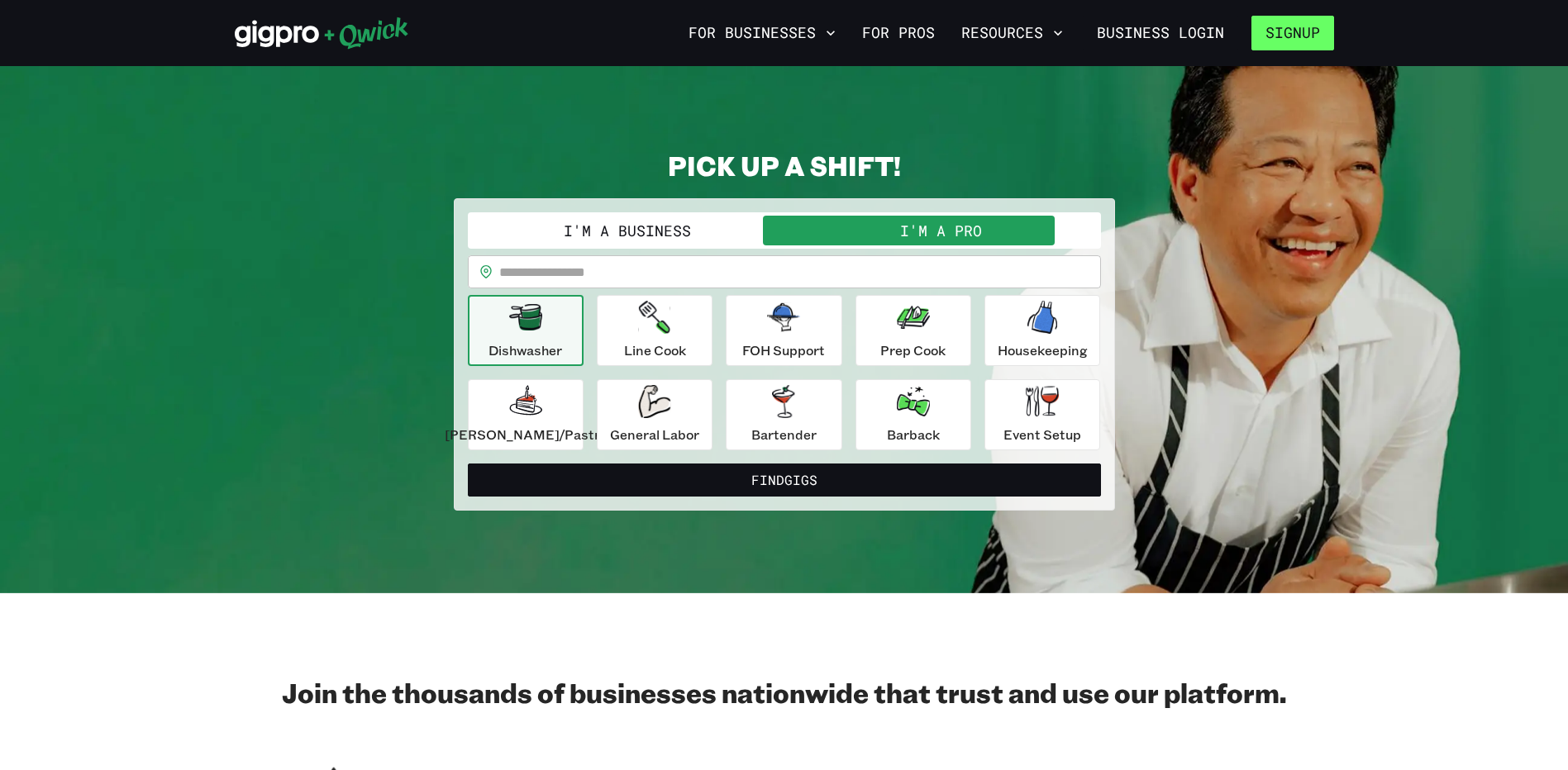
click at [1291, 31] on button "Signup" at bounding box center [1292, 33] width 83 height 35
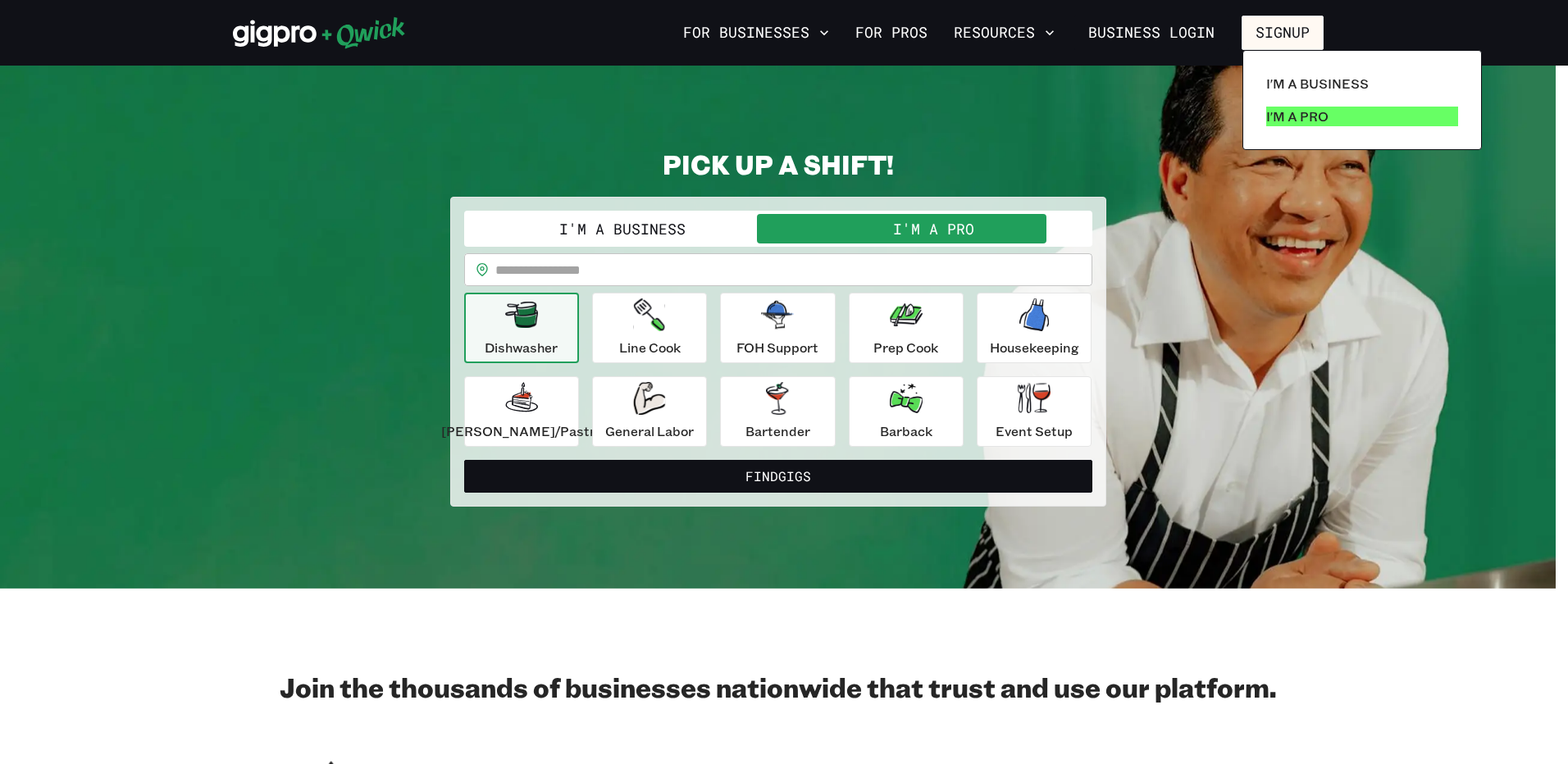
click at [1295, 115] on p "I'm a Pro" at bounding box center [1297, 116] width 62 height 20
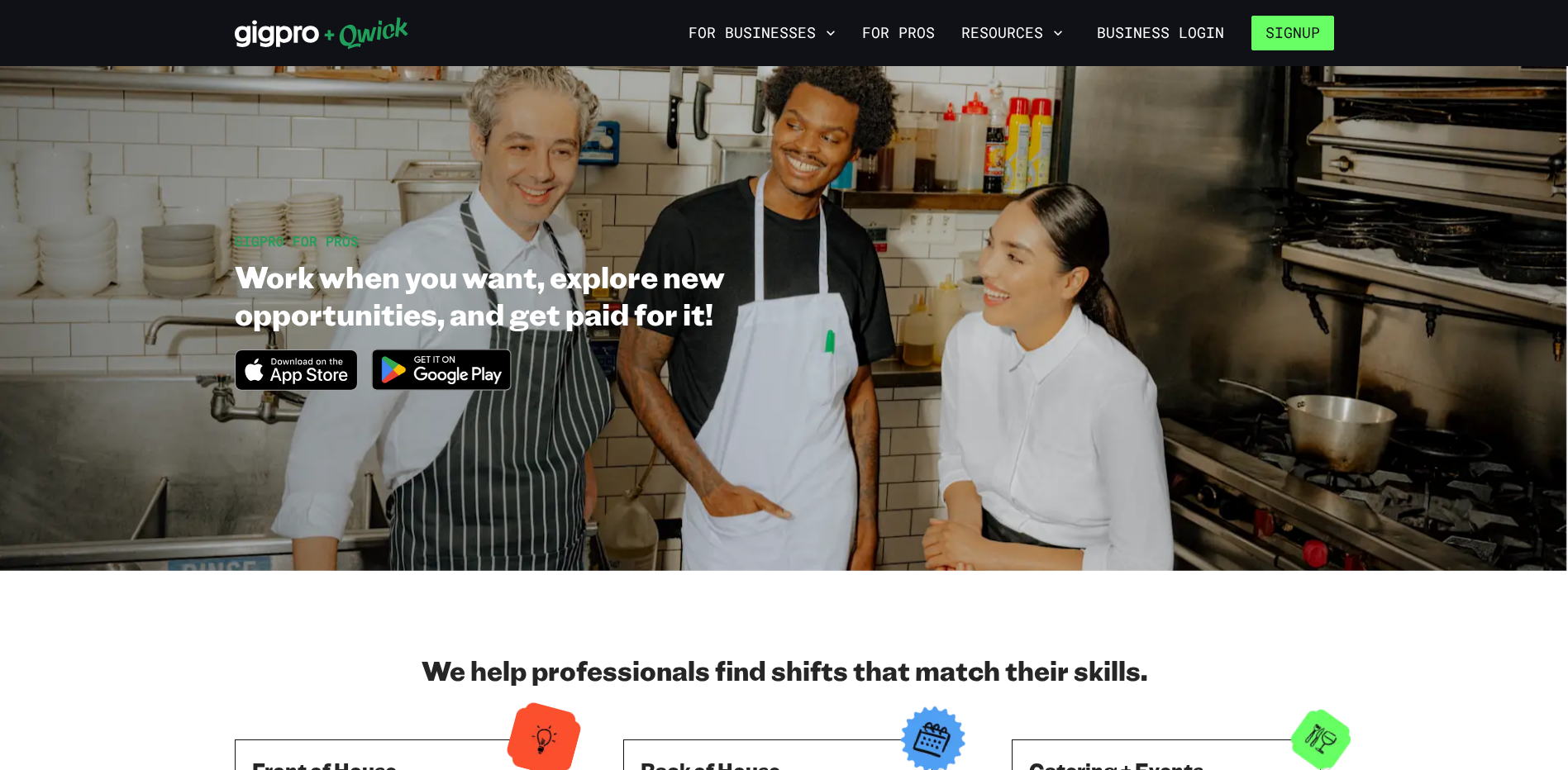
click at [1279, 33] on button "Signup" at bounding box center [1292, 33] width 83 height 35
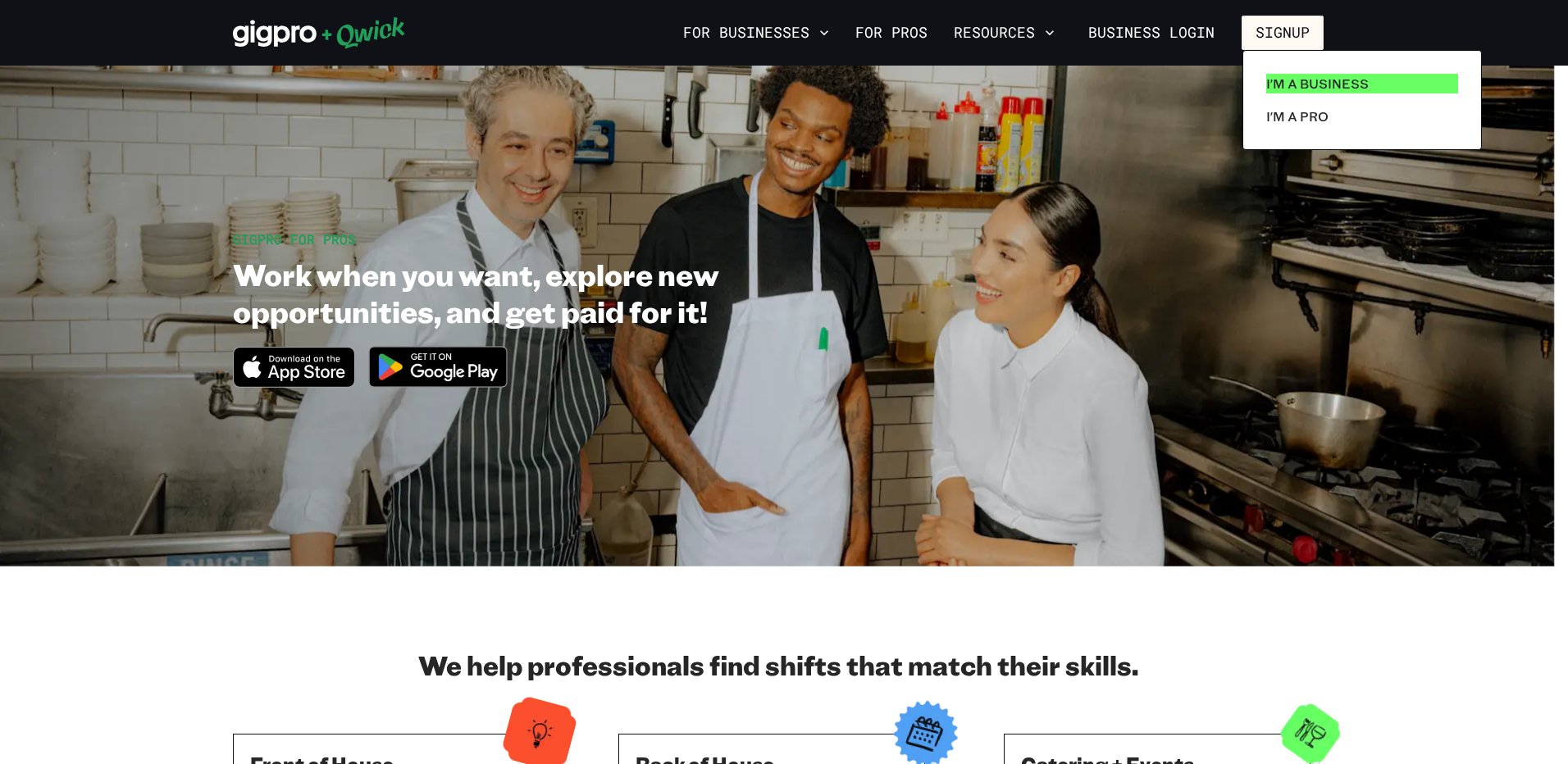
click at [1300, 83] on p "I'm a Business" at bounding box center [1317, 83] width 102 height 20
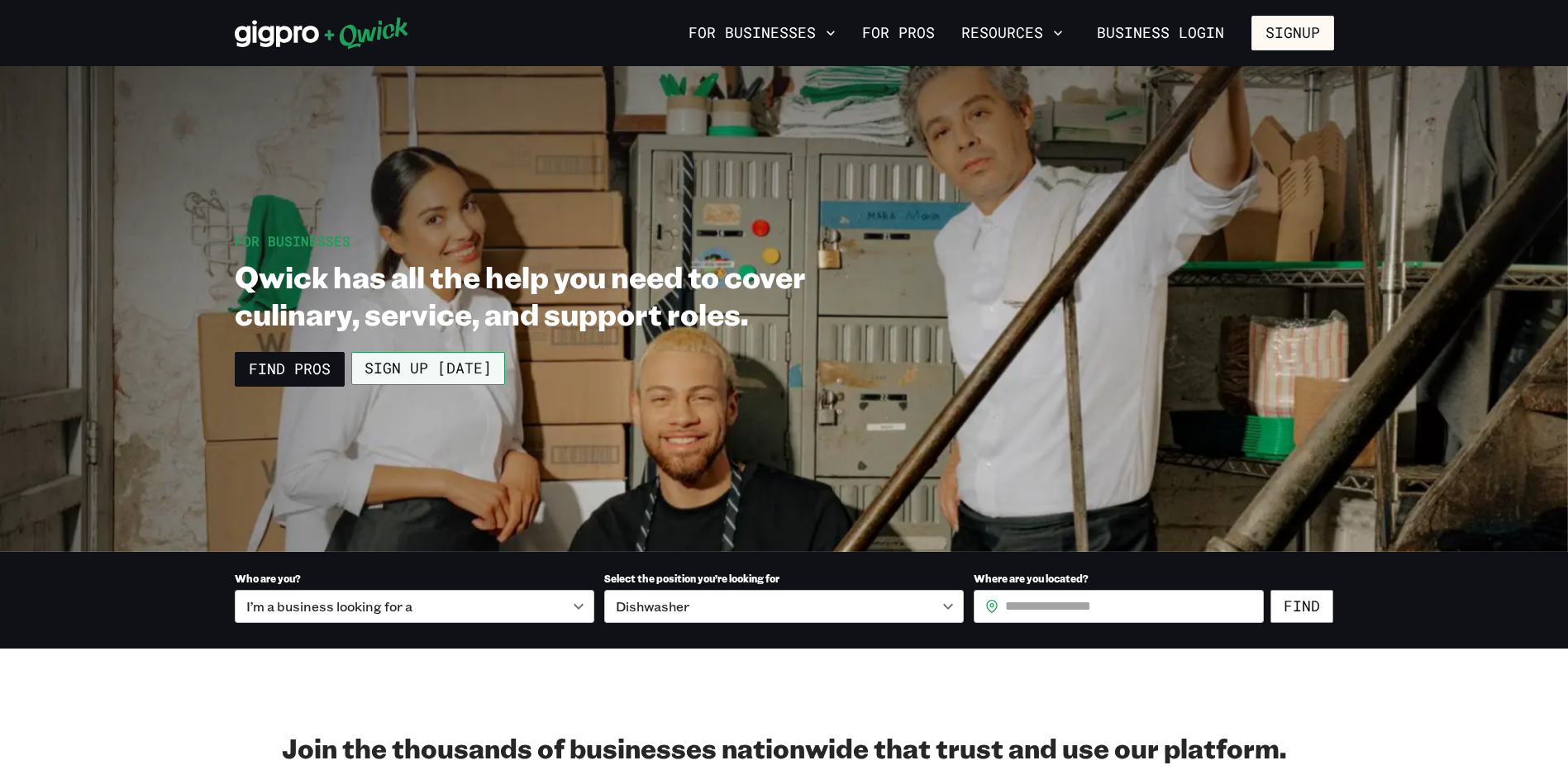
click at [413, 377] on link "Sign up [DATE]" at bounding box center [428, 369] width 153 height 33
click at [296, 53] on div "For Businesses For Pros Resources Business Login Signup" at bounding box center [784, 33] width 1568 height 66
click at [372, 42] on icon at bounding box center [322, 33] width 174 height 33
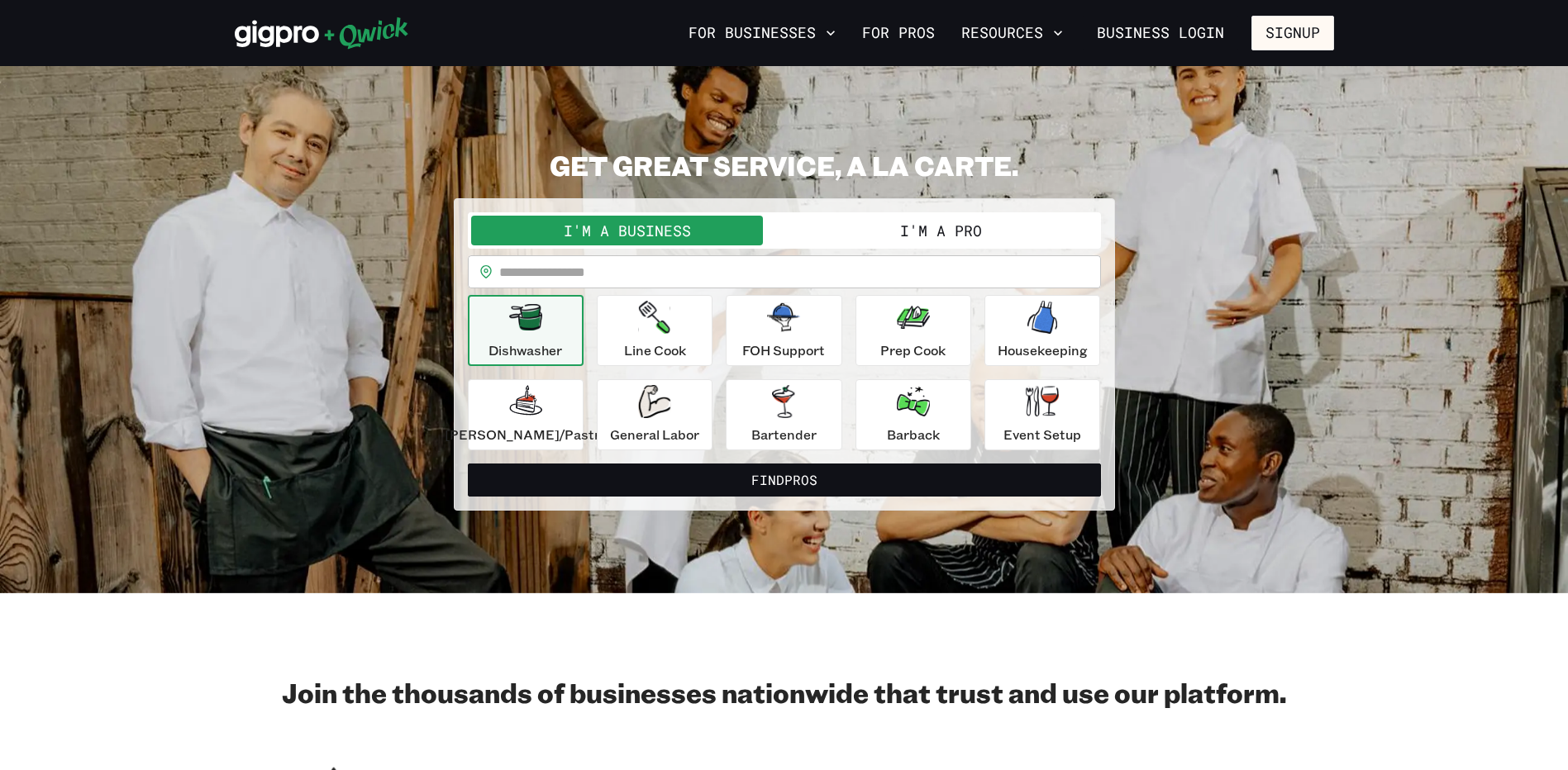
click at [929, 240] on button "I'm a Pro" at bounding box center [941, 230] width 313 height 30
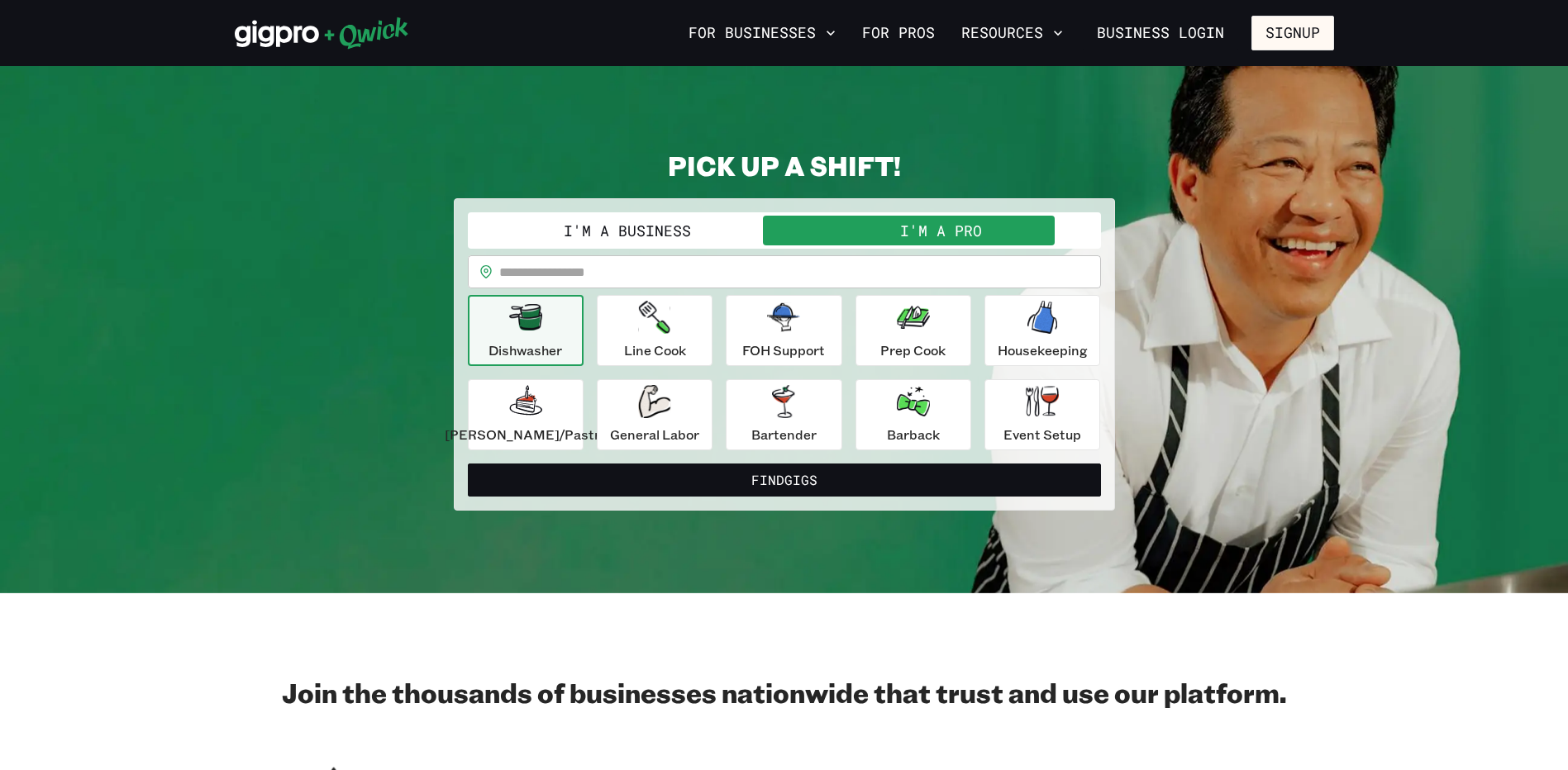
click at [768, 222] on button "I'm a Business" at bounding box center [627, 230] width 313 height 30
